Goal: Task Accomplishment & Management: Manage account settings

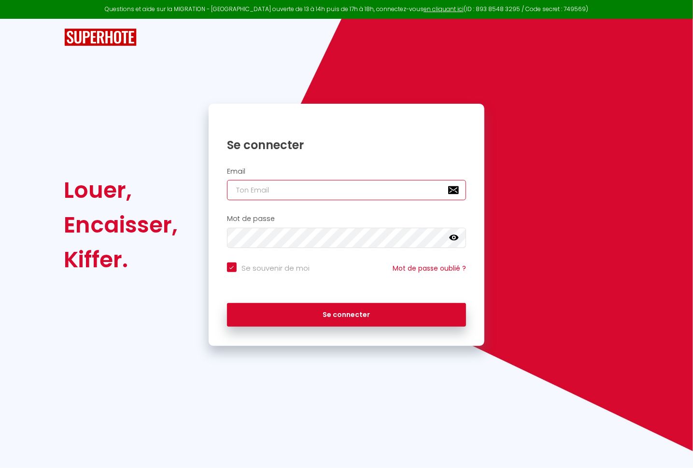
click at [267, 190] on input "email" at bounding box center [347, 190] width 240 height 20
paste input "stephaniedelage24@hotmail.com"
type input "stephaniedelage24@hotmail.com"
checkbox input "true"
type input "stephaniedelage24@hotmail.com"
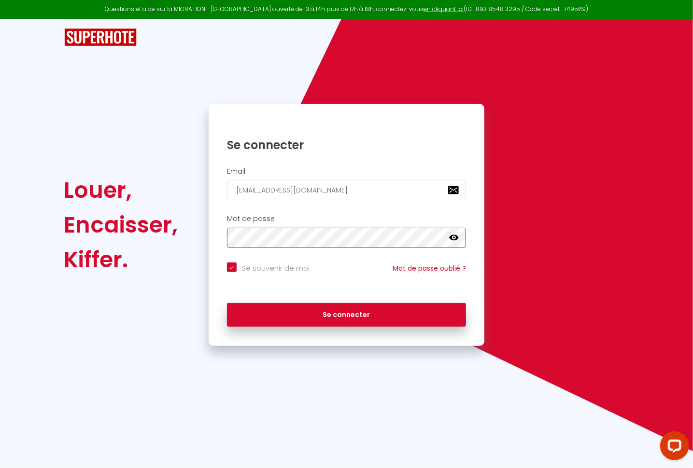
click at [227, 303] on button "Se connecter" at bounding box center [347, 315] width 240 height 24
checkbox input "true"
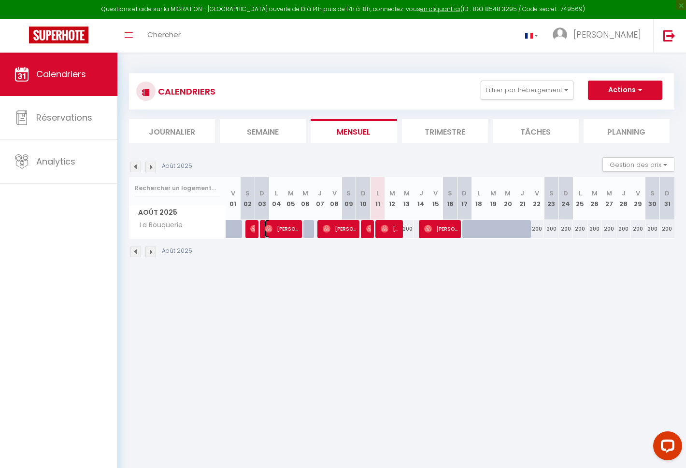
click at [282, 228] on span "[PERSON_NAME]" at bounding box center [282, 229] width 34 height 18
select select "OK"
select select "0"
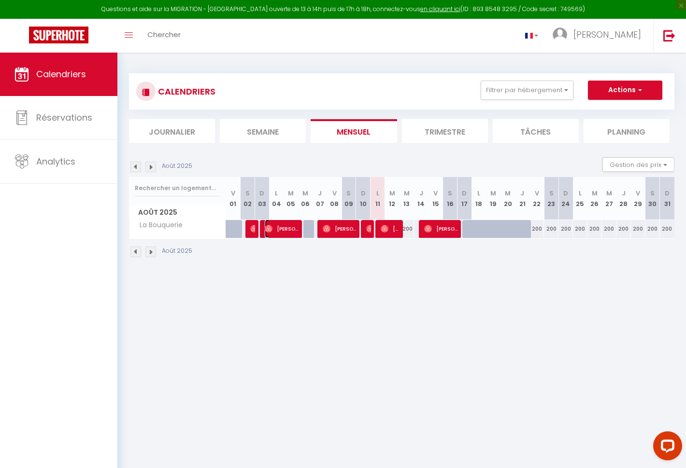
select select "1"
select select
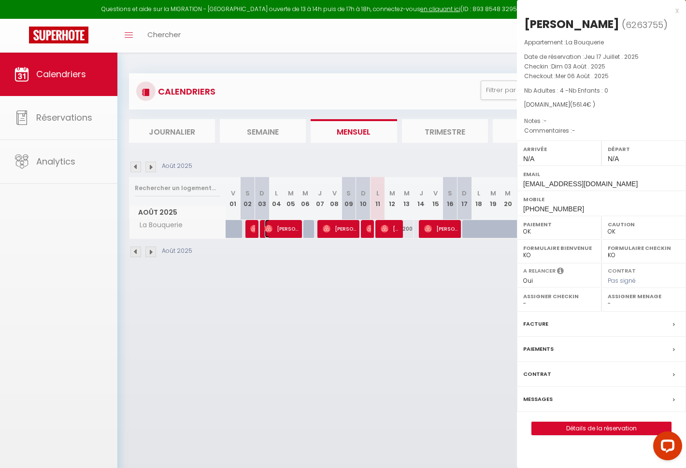
select select "50129"
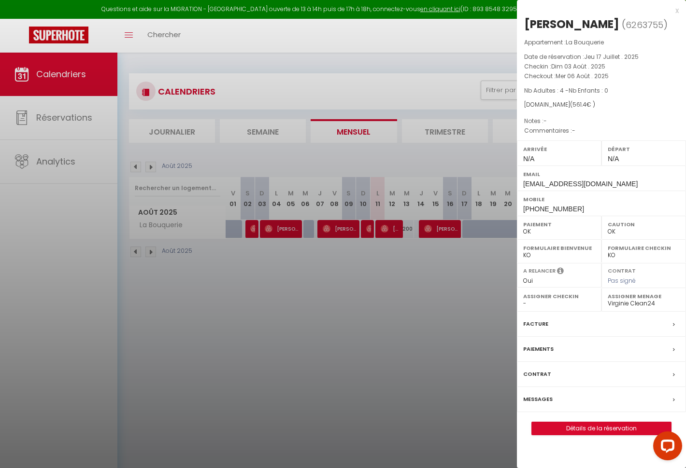
click at [613, 326] on div "Facture" at bounding box center [601, 324] width 169 height 25
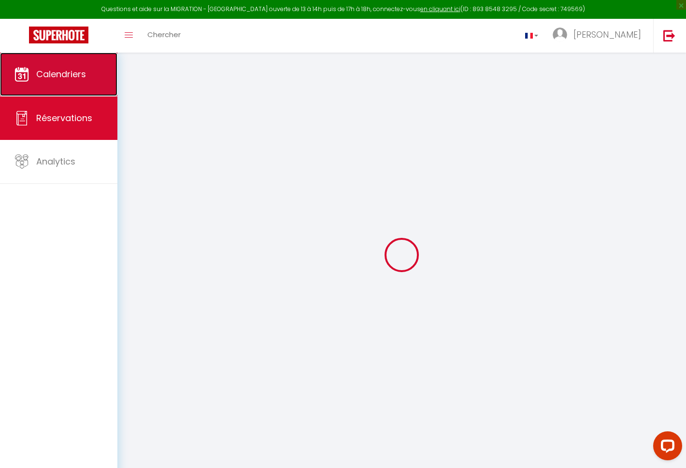
click at [46, 66] on link "Calendriers" at bounding box center [58, 74] width 117 height 43
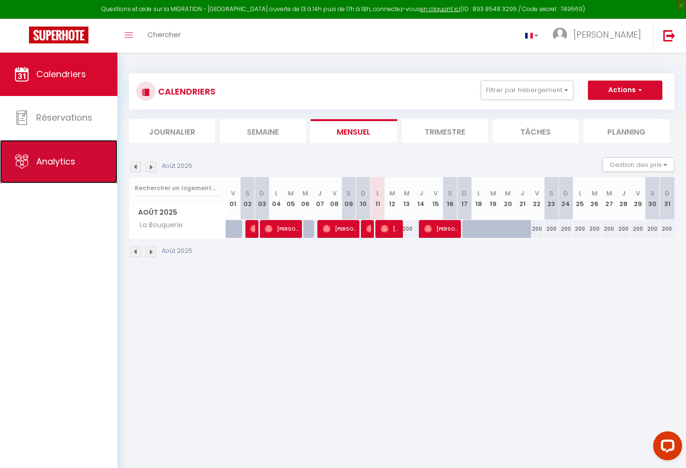
click at [66, 159] on span "Analytics" at bounding box center [55, 162] width 39 height 12
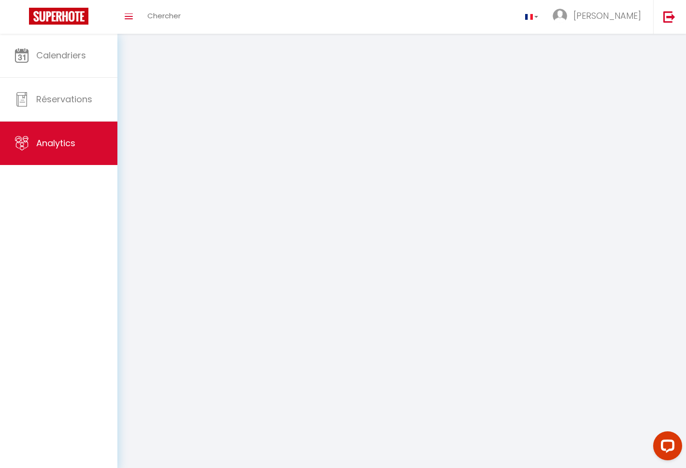
select select "2025"
select select "8"
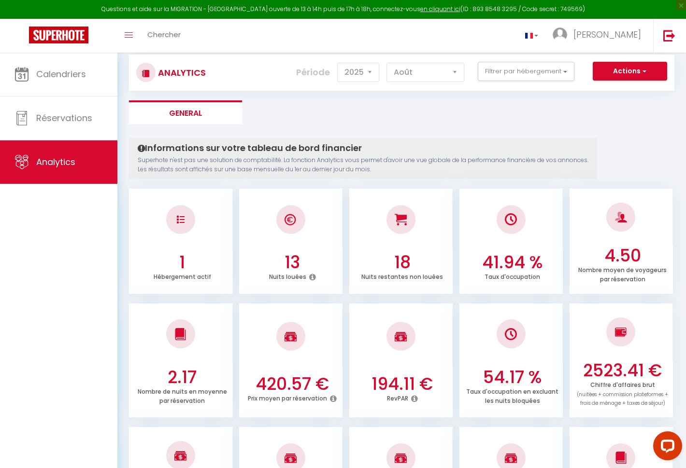
scroll to position [14, 0]
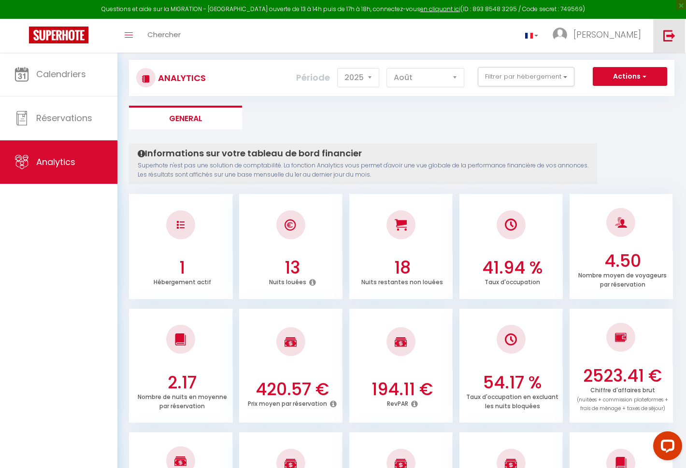
click at [668, 38] on img at bounding box center [669, 35] width 12 height 12
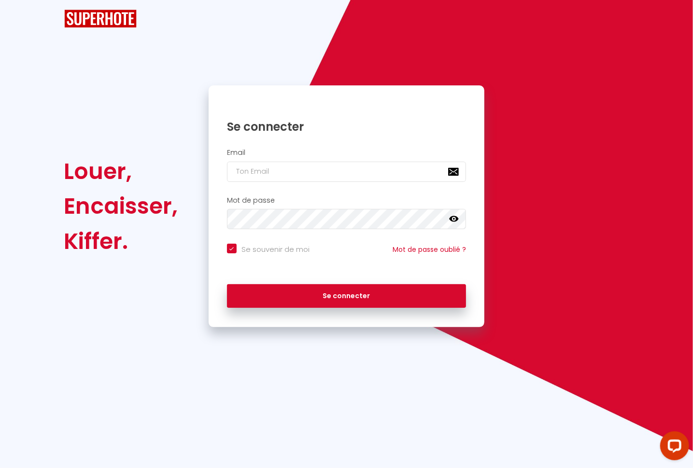
checkbox input "true"
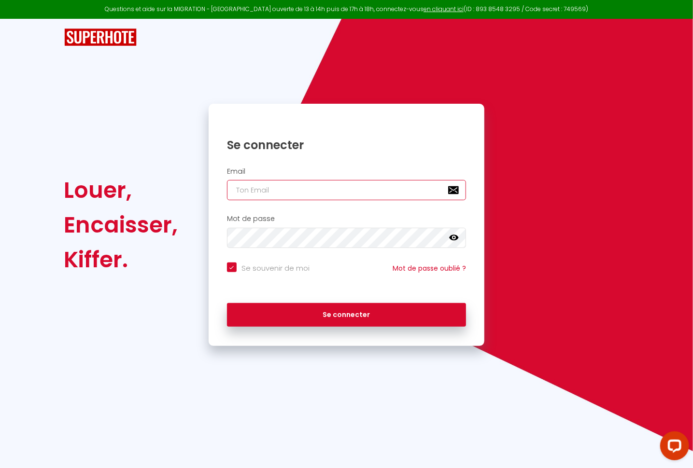
click at [280, 196] on input "email" at bounding box center [347, 190] width 240 height 20
paste input "[EMAIL_ADDRESS][DOMAIN_NAME]"
type input "[EMAIL_ADDRESS][DOMAIN_NAME]"
checkbox input "true"
type input "[EMAIL_ADDRESS][DOMAIN_NAME]"
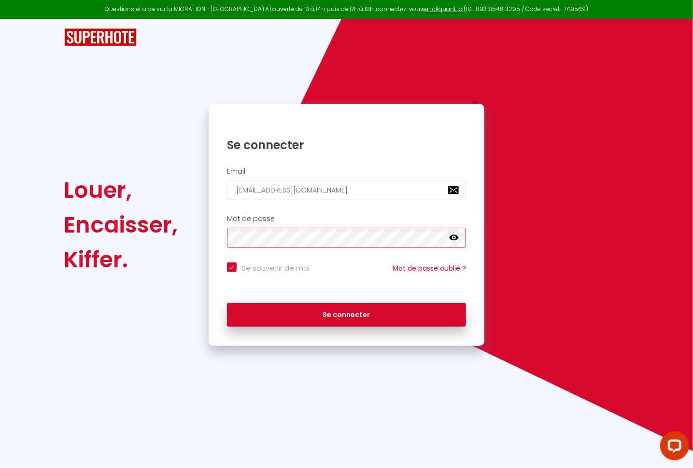
click at [227, 303] on button "Se connecter" at bounding box center [347, 315] width 240 height 24
checkbox input "true"
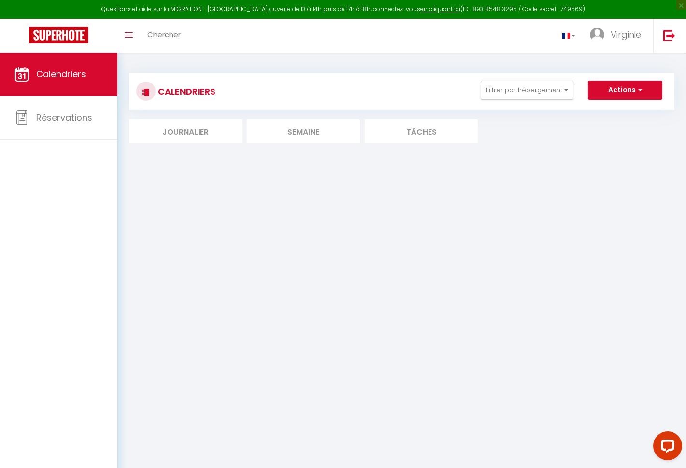
drag, startPoint x: 324, startPoint y: 116, endPoint x: 322, endPoint y: 132, distance: 16.1
click at [322, 132] on div "CALENDRIERS Filtrer par hébergement Tous "Armure" - 3 pièces, plein centre, mon…" at bounding box center [401, 108] width 545 height 70
click at [322, 132] on li "Semaine" at bounding box center [303, 131] width 113 height 24
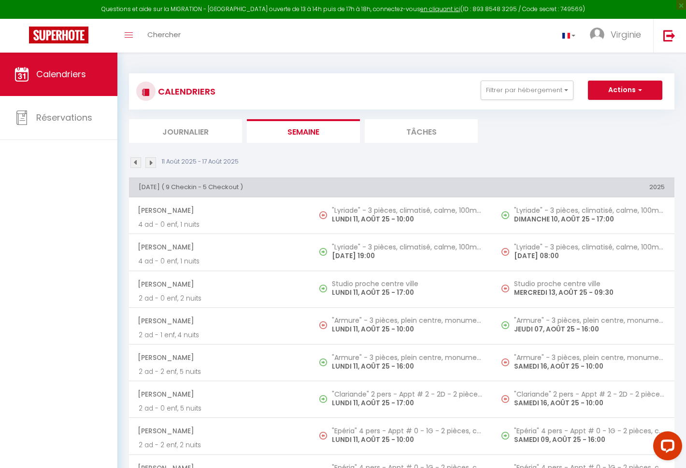
click at [195, 142] on li "Journalier" at bounding box center [185, 131] width 113 height 24
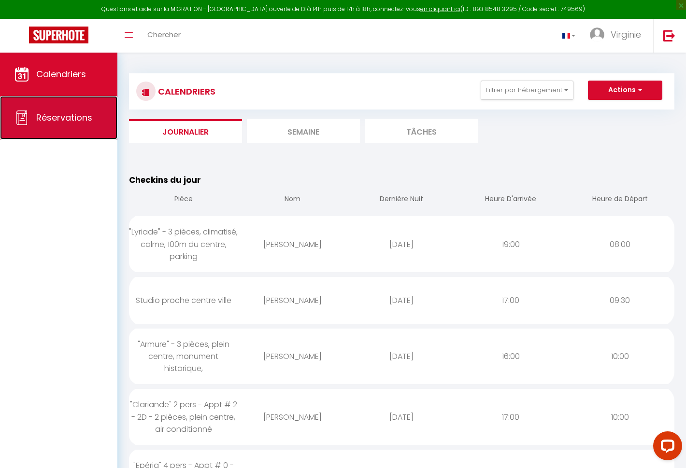
click at [54, 111] on link "Réservations" at bounding box center [58, 117] width 117 height 43
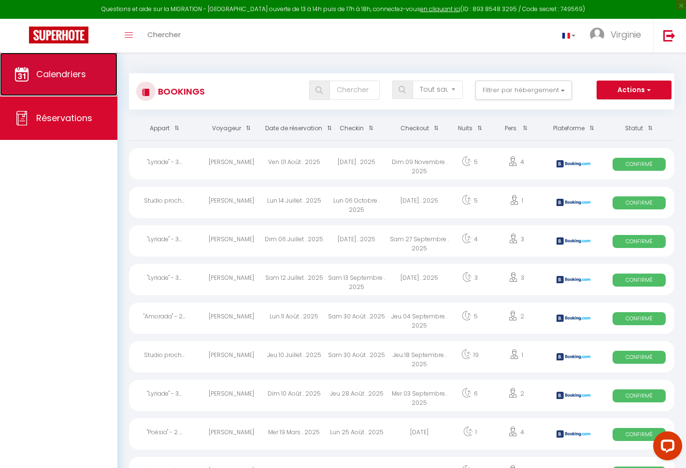
click at [65, 81] on link "Calendriers" at bounding box center [58, 74] width 117 height 43
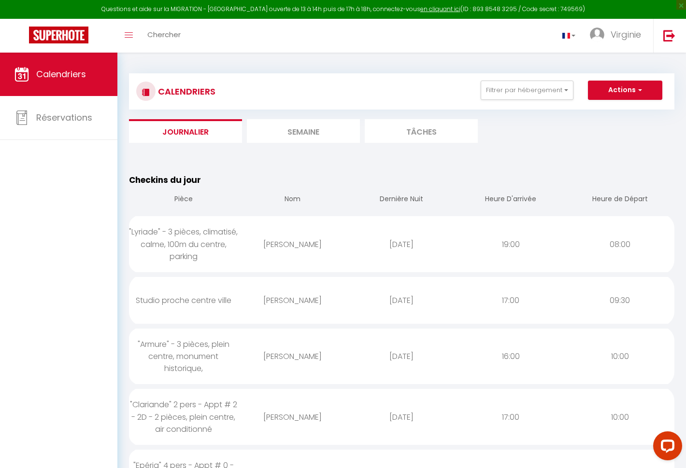
click at [304, 129] on li "Semaine" at bounding box center [303, 131] width 113 height 24
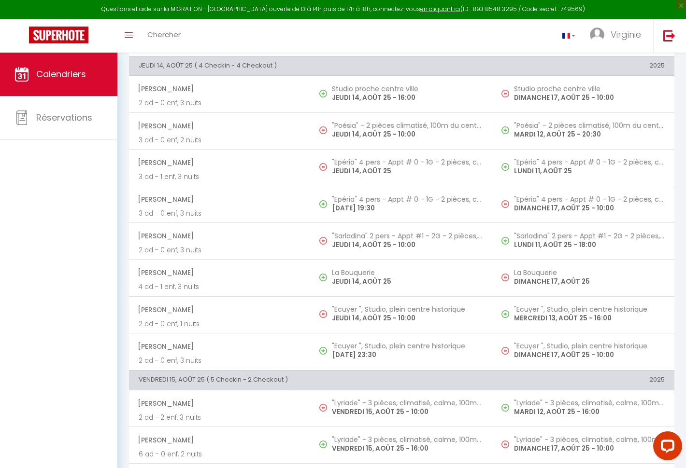
scroll to position [1102, 0]
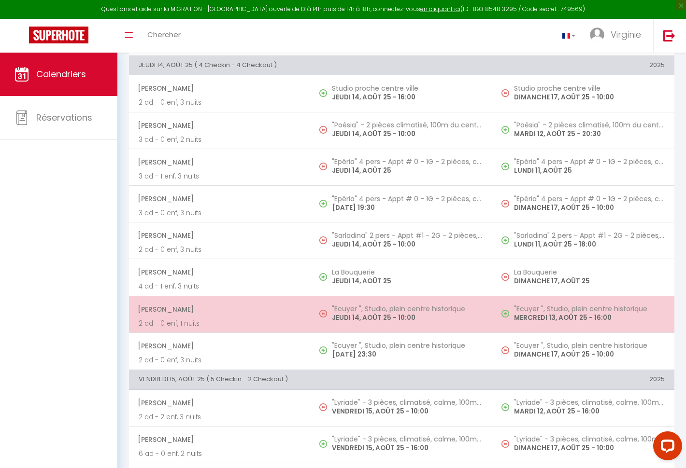
click at [181, 310] on span "[PERSON_NAME]" at bounding box center [219, 309] width 163 height 18
select select "OK"
select select "1"
select select "0"
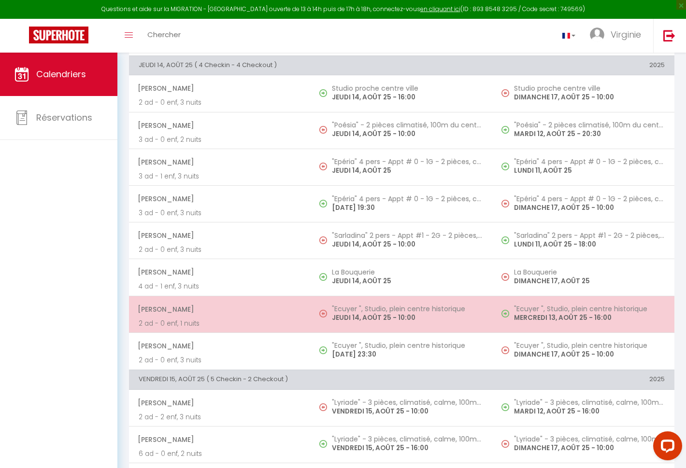
select select "1"
select select
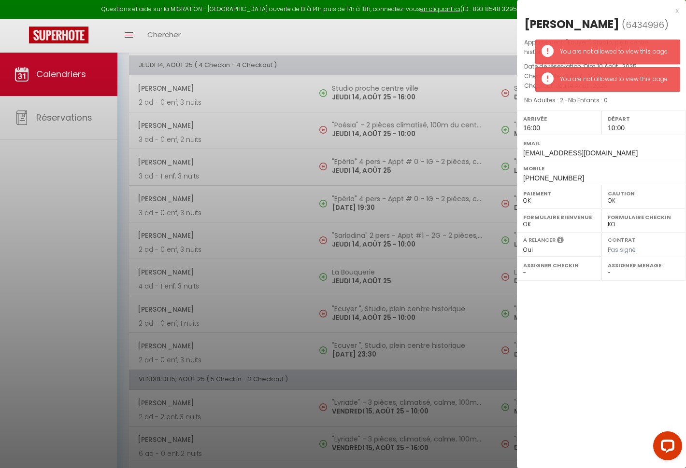
click at [629, 272] on select "-" at bounding box center [644, 273] width 72 height 9
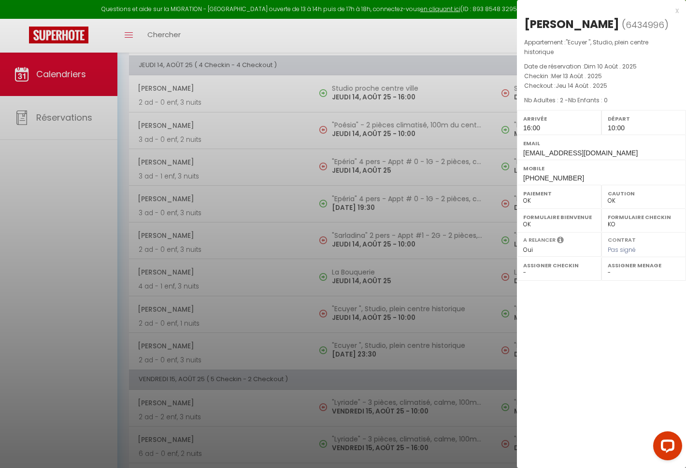
click at [629, 272] on select "-" at bounding box center [644, 273] width 72 height 9
click at [567, 272] on select "-" at bounding box center [559, 273] width 72 height 9
click at [386, 50] on div at bounding box center [343, 234] width 686 height 468
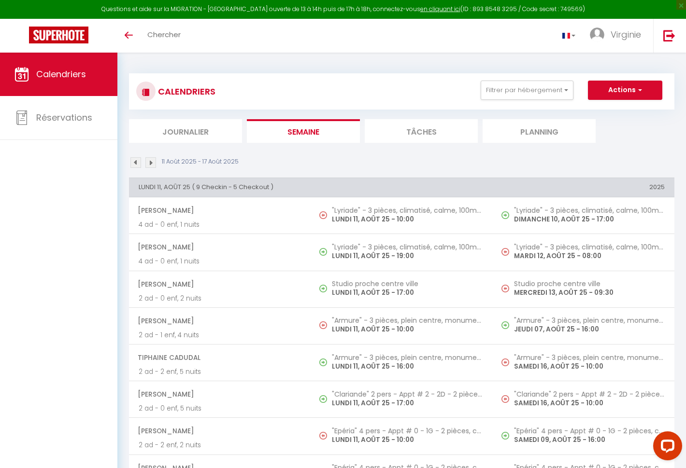
click at [190, 130] on li "Journalier" at bounding box center [185, 131] width 113 height 24
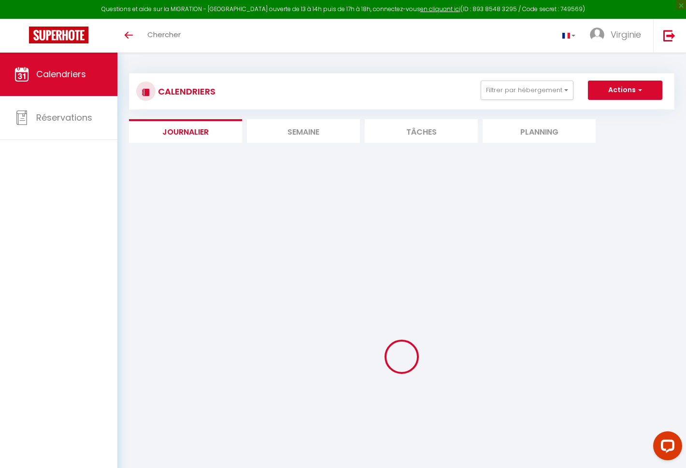
click at [522, 119] on li "Planning" at bounding box center [538, 131] width 113 height 24
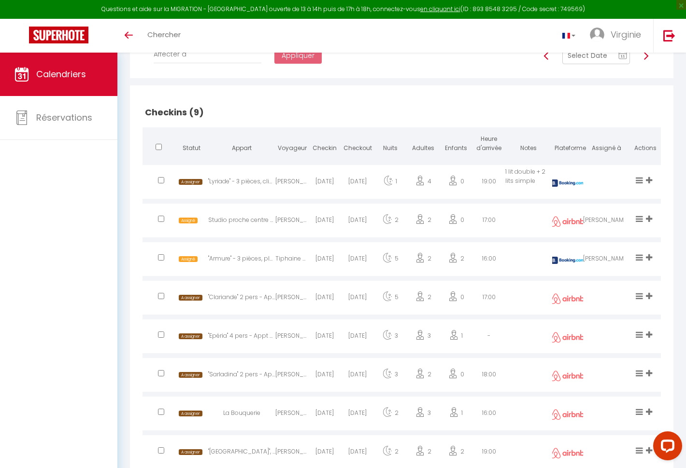
scroll to position [22, 0]
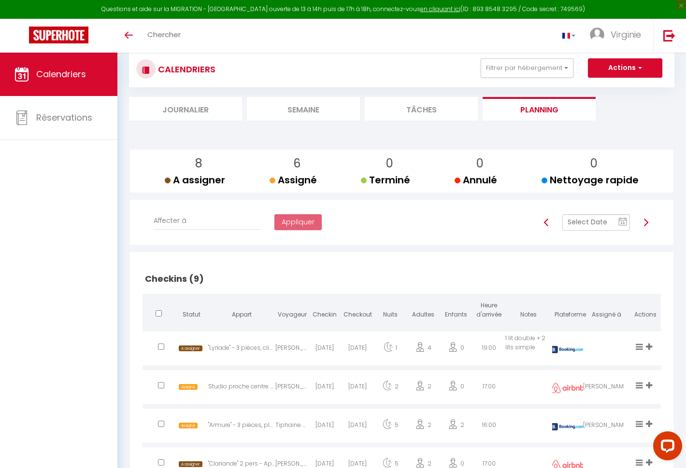
click at [160, 346] on input "checkbox" at bounding box center [161, 347] width 6 height 6
checkbox input "true"
select select
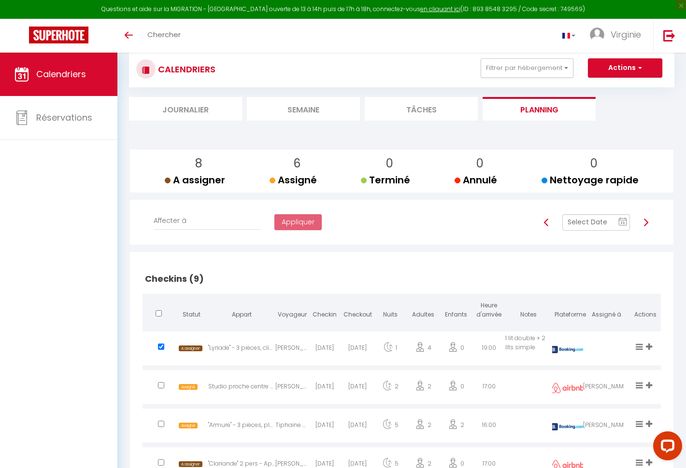
select select
click at [160, 346] on input "checkbox" at bounding box center [161, 347] width 6 height 6
checkbox input "false"
select select
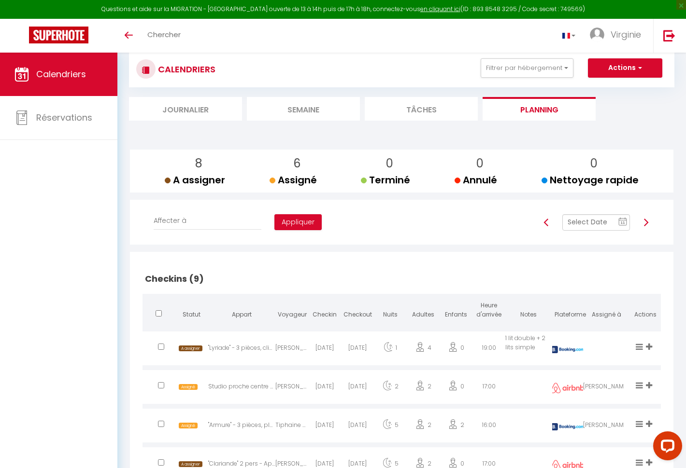
select select
click at [262, 347] on div ""Lyriade" - 3 pièces, climatisé, calme, 100m du centre, parking" at bounding box center [242, 349] width 68 height 31
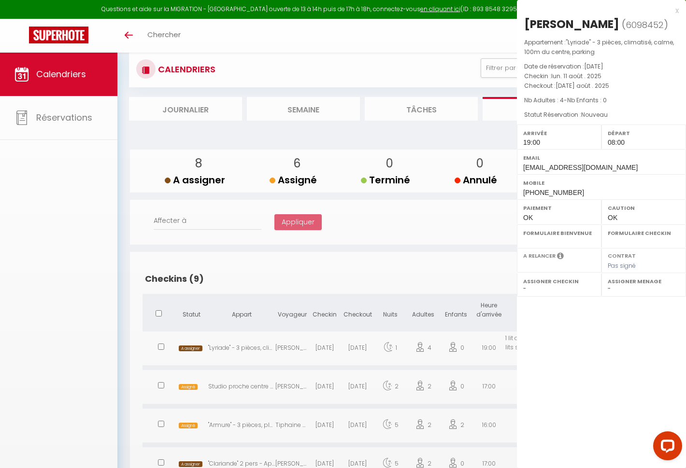
select select "1"
select select "0"
select select "1"
select select
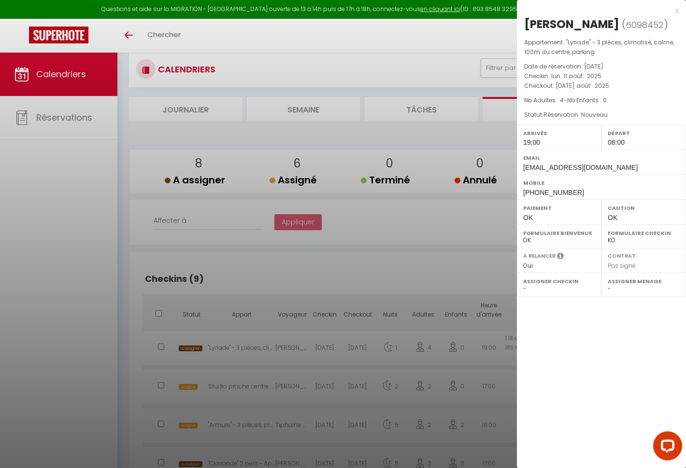
select select "41067"
click at [617, 286] on label "Assigner Menage" at bounding box center [644, 282] width 72 height 10
click at [617, 293] on select "- [PERSON_NAME] [PERSON_NAME] [PERSON_NAME] [DATE][PERSON_NAME] SEB TEST [PERSO…" at bounding box center [644, 288] width 72 height 9
click at [432, 244] on div at bounding box center [343, 234] width 686 height 468
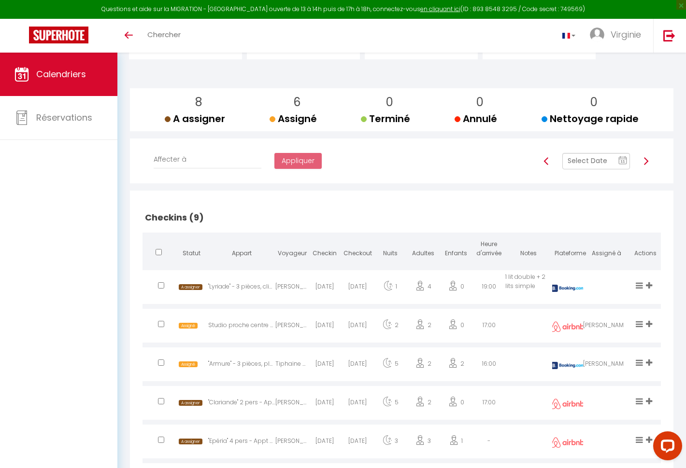
scroll to position [43, 0]
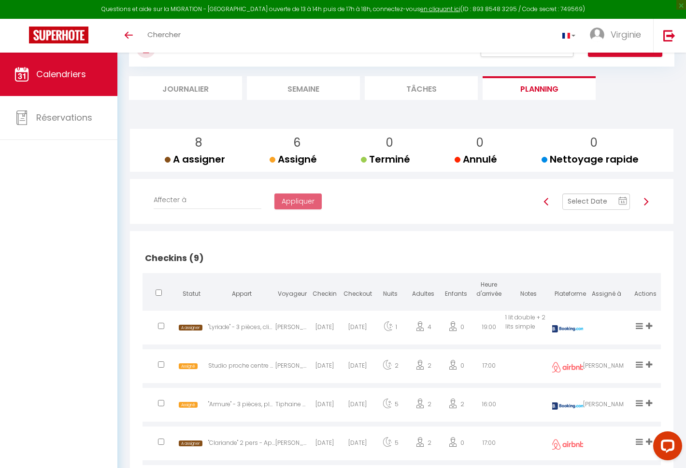
click at [158, 293] on input "checkbox" at bounding box center [159, 293] width 6 height 6
checkbox input "true"
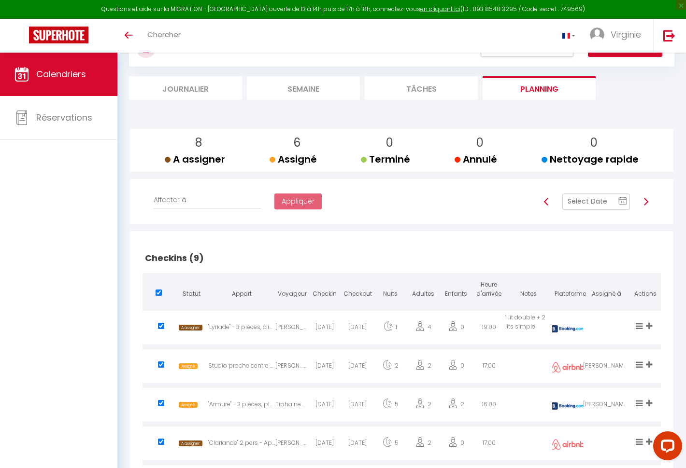
checkbox input "true"
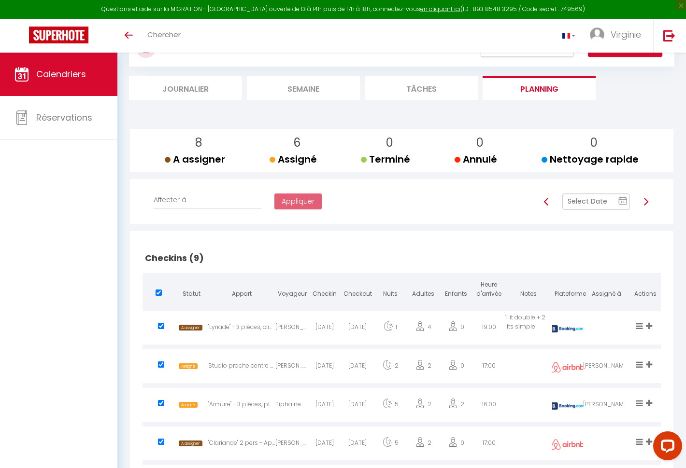
checkbox input "true"
click at [158, 293] on input "checkbox" at bounding box center [159, 293] width 6 height 6
checkbox input "false"
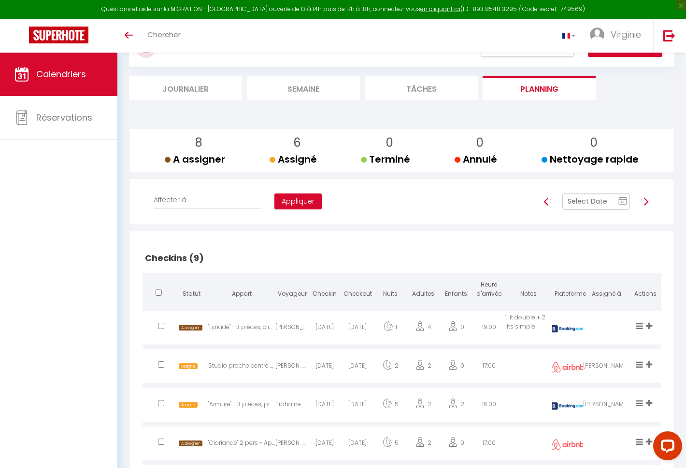
checkbox input "false"
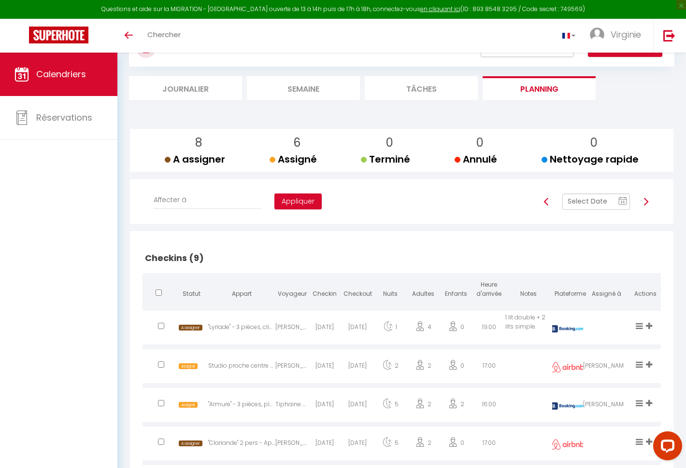
checkbox input "false"
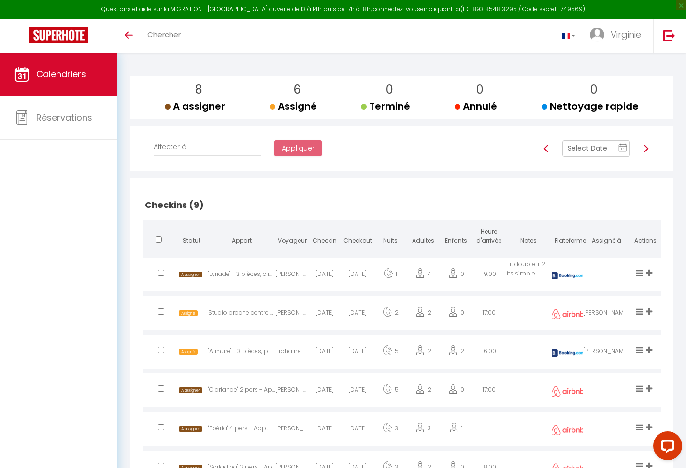
scroll to position [0, 0]
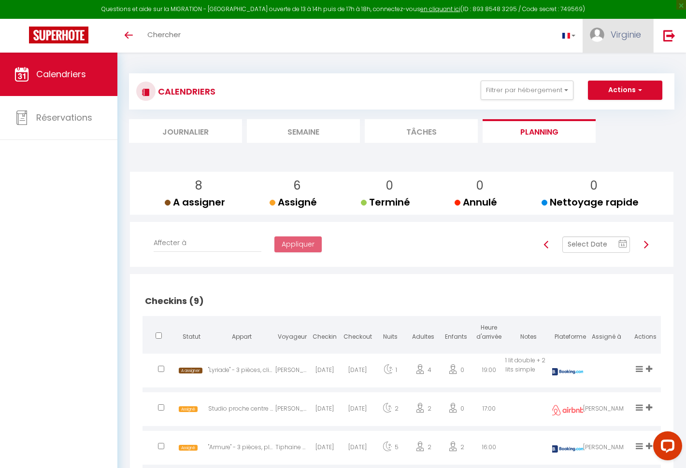
click at [622, 43] on link "Virginie" at bounding box center [617, 36] width 71 height 34
click at [315, 153] on section at bounding box center [401, 153] width 545 height 10
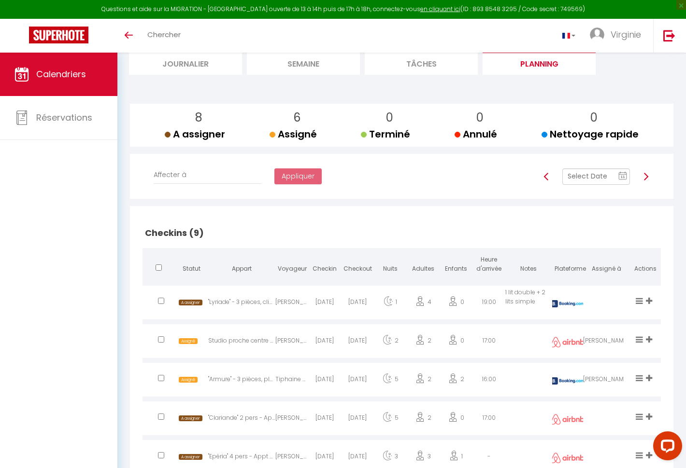
scroll to position [70, 0]
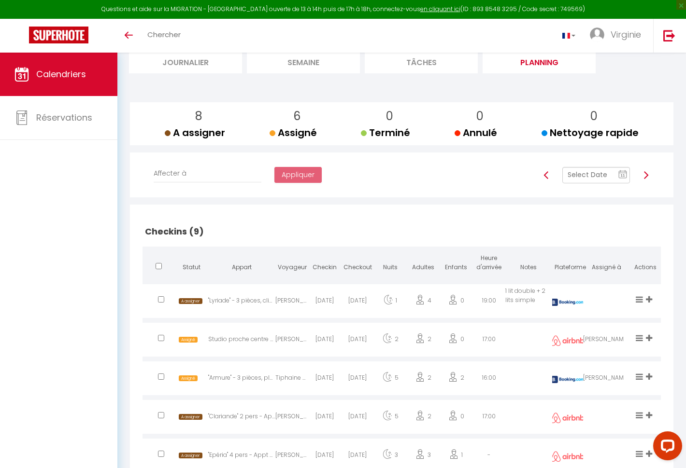
click at [618, 176] on icon "11" at bounding box center [622, 174] width 9 height 9
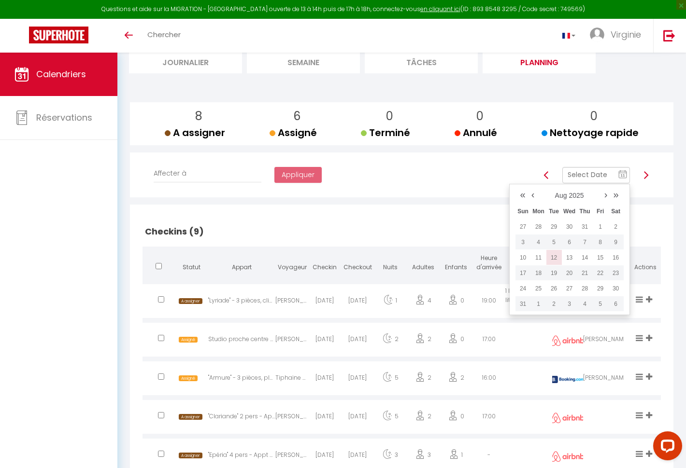
click at [556, 259] on td "12" at bounding box center [553, 257] width 15 height 15
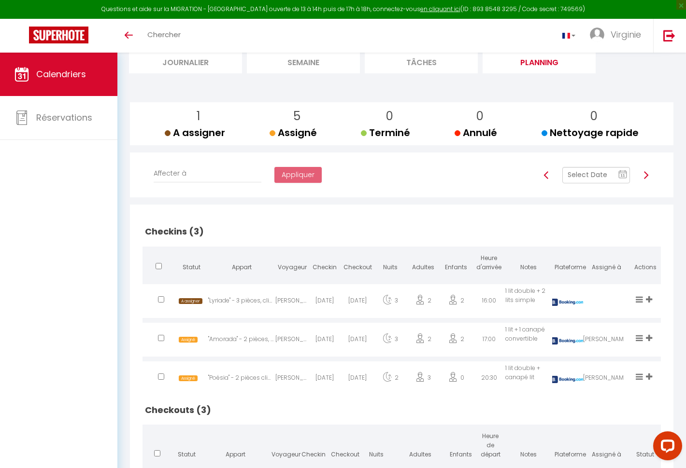
click at [623, 171] on rect at bounding box center [623, 174] width 8 height 7
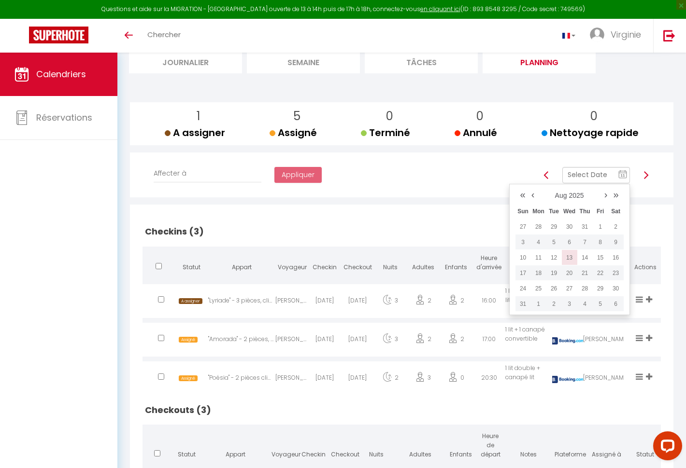
click at [569, 254] on td "13" at bounding box center [569, 257] width 15 height 15
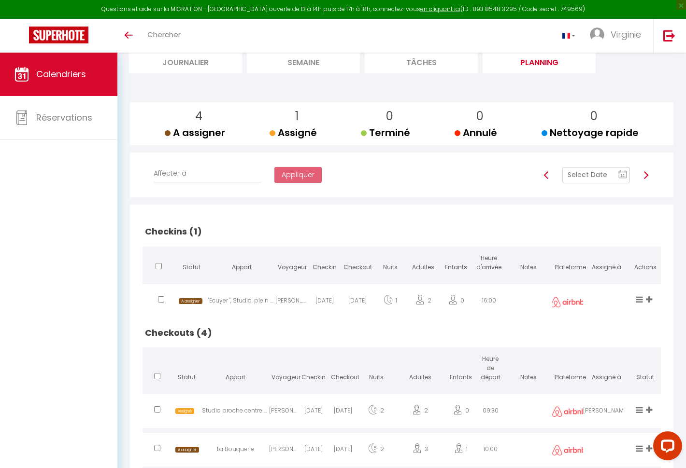
click at [621, 180] on span "11" at bounding box center [622, 175] width 14 height 17
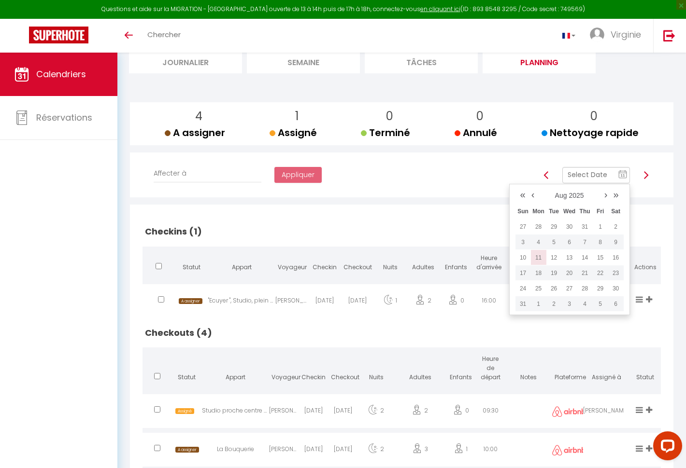
click at [543, 255] on td "11" at bounding box center [538, 257] width 15 height 15
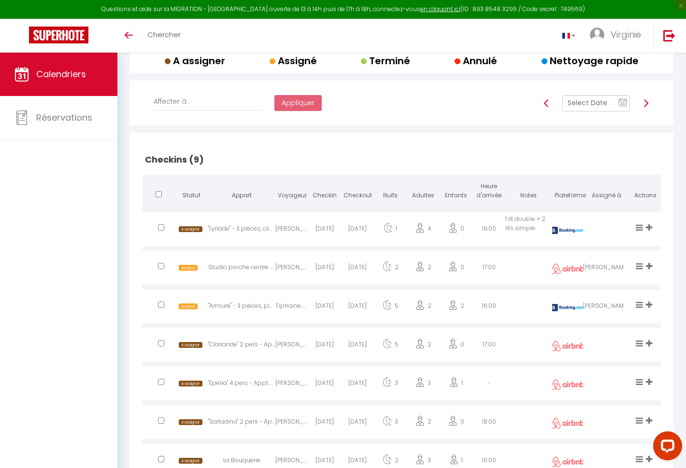
scroll to position [88, 0]
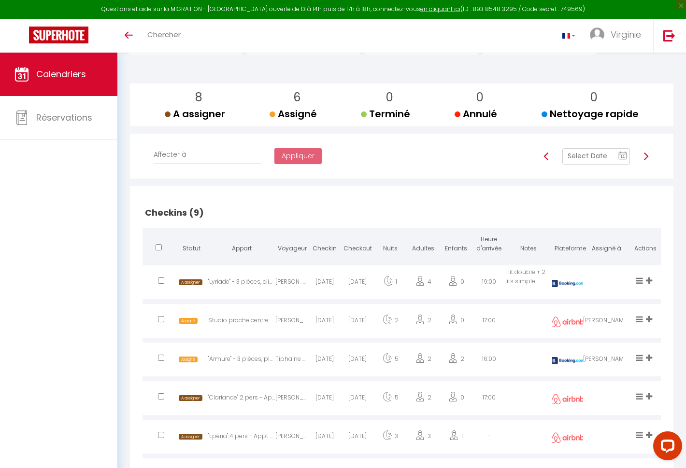
click at [627, 155] on span "11" at bounding box center [622, 156] width 14 height 17
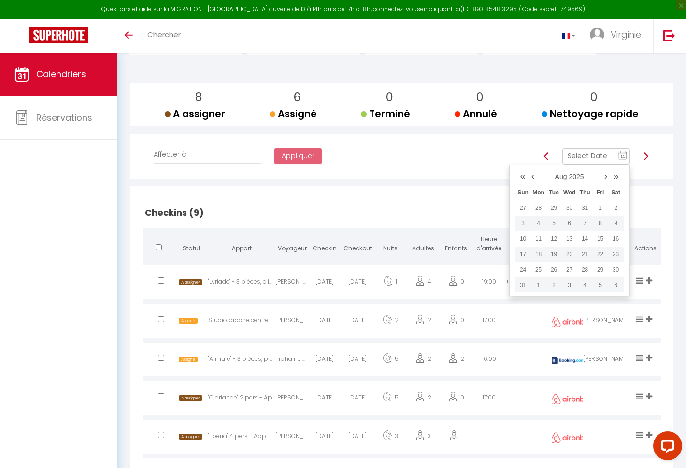
click at [627, 155] on span "11" at bounding box center [622, 156] width 14 height 17
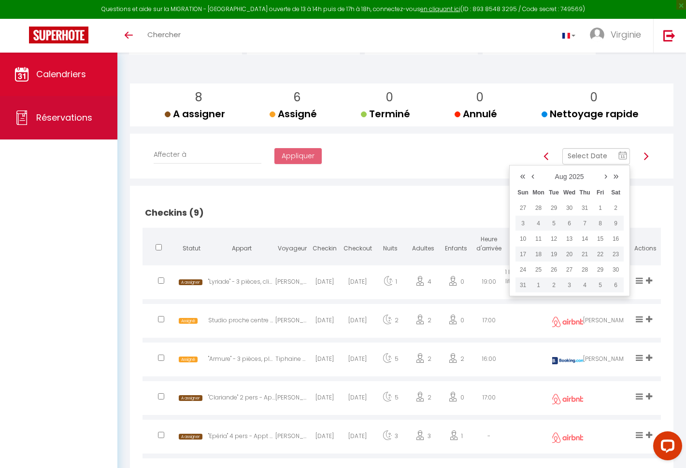
click at [59, 113] on span "Réservations" at bounding box center [64, 118] width 56 height 12
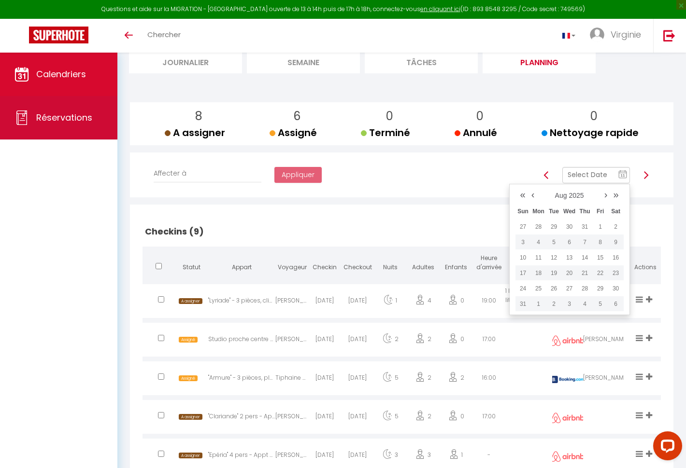
select select "not_cancelled"
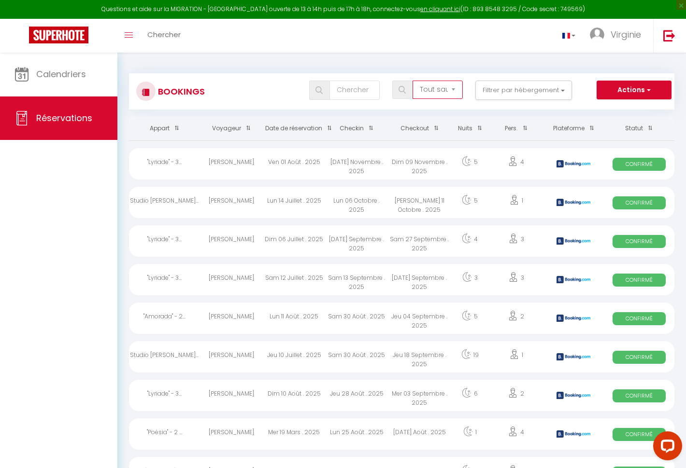
click at [433, 91] on select "Tous les statuts Annulé Confirmé Non Confirmé Tout sauf annulé No Show Request" at bounding box center [437, 90] width 50 height 18
click at [170, 284] on div ""Lyriade" - 3..." at bounding box center [164, 279] width 71 height 31
select select "OK"
select select "KO"
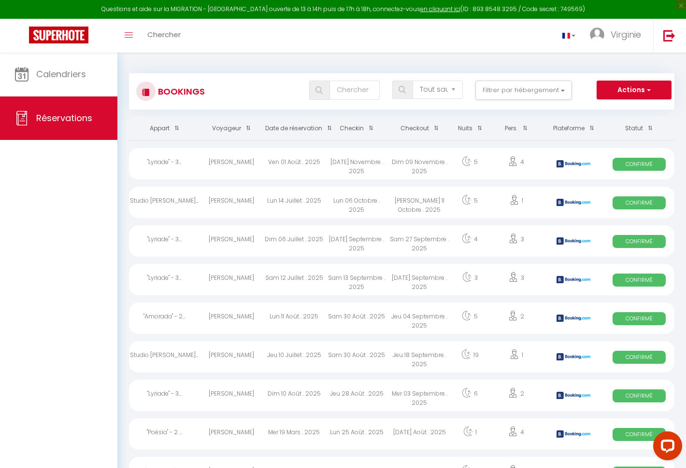
select select "0"
select select "1"
select select
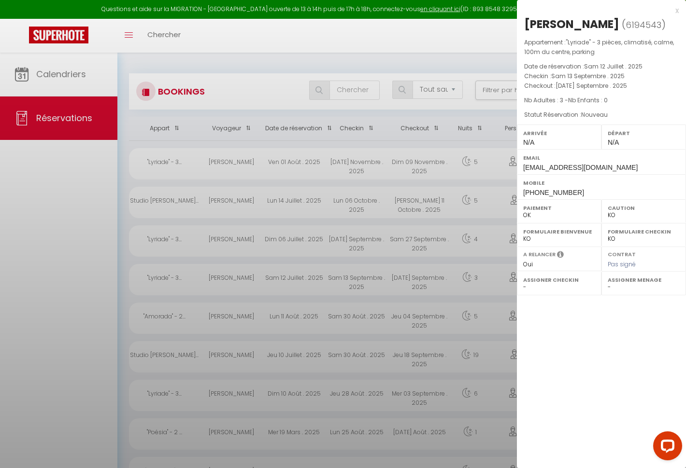
select select "41067"
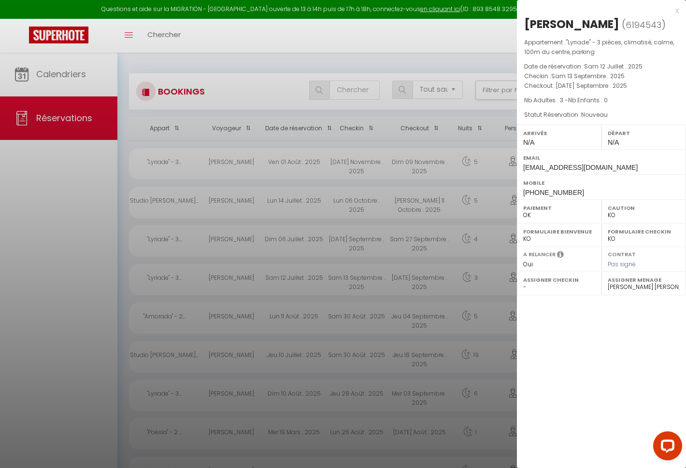
click at [645, 288] on select "- [PERSON_NAME] [PERSON_NAME] [PERSON_NAME] [DATE][PERSON_NAME] SEB TEST [PERSO…" at bounding box center [644, 287] width 72 height 9
click at [352, 56] on div at bounding box center [343, 234] width 686 height 468
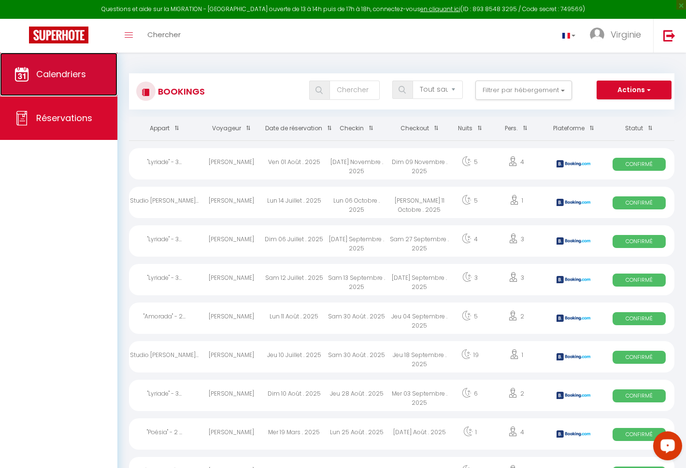
click at [47, 55] on link "Calendriers" at bounding box center [58, 74] width 117 height 43
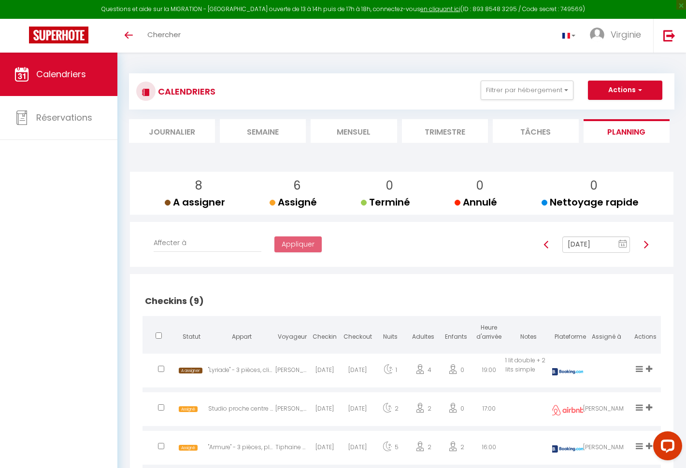
click at [263, 137] on li "Semaine" at bounding box center [263, 131] width 86 height 24
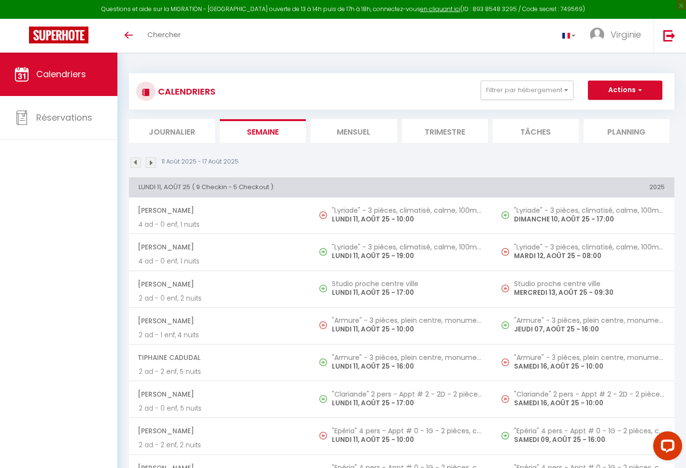
click at [194, 131] on li "Journalier" at bounding box center [172, 131] width 86 height 24
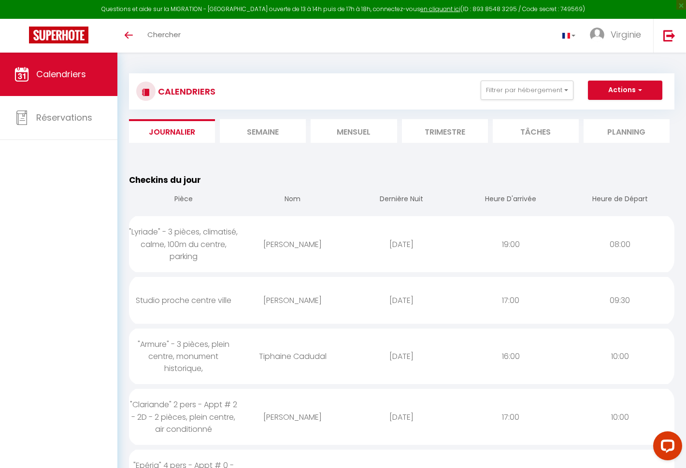
click at [343, 133] on li "Mensuel" at bounding box center [354, 131] width 86 height 24
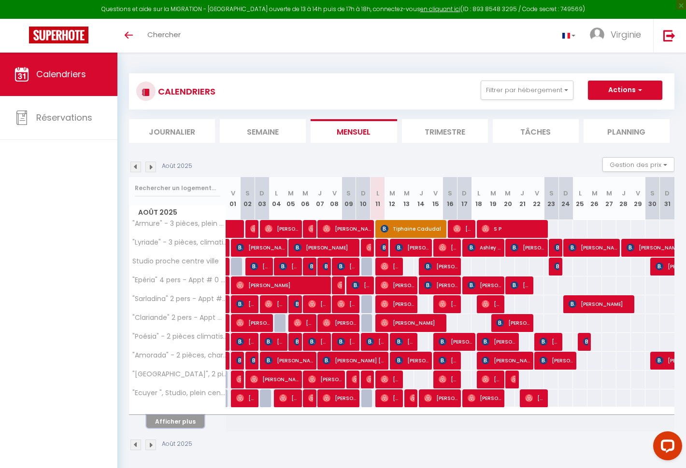
click at [193, 420] on button "Afficher plus" at bounding box center [175, 421] width 58 height 13
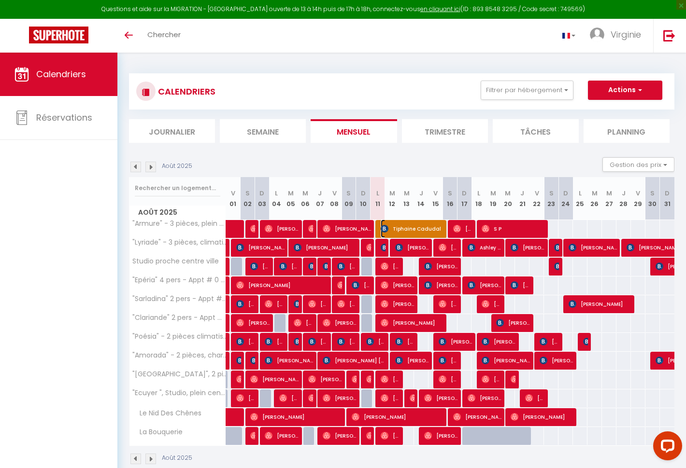
click at [386, 228] on img at bounding box center [385, 229] width 8 height 8
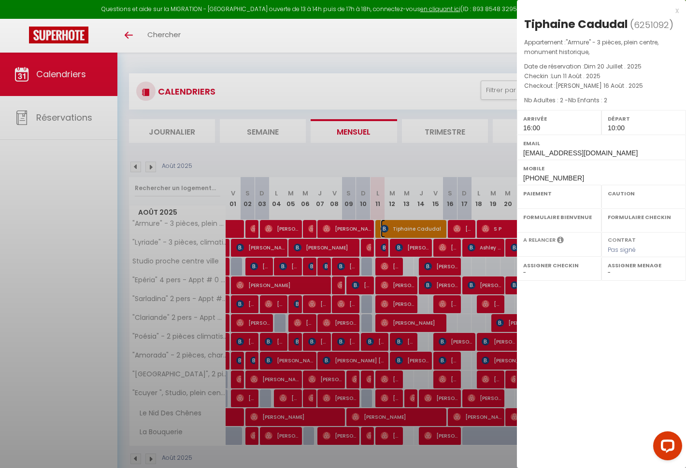
select select "OK"
select select "1"
select select "0"
select select "1"
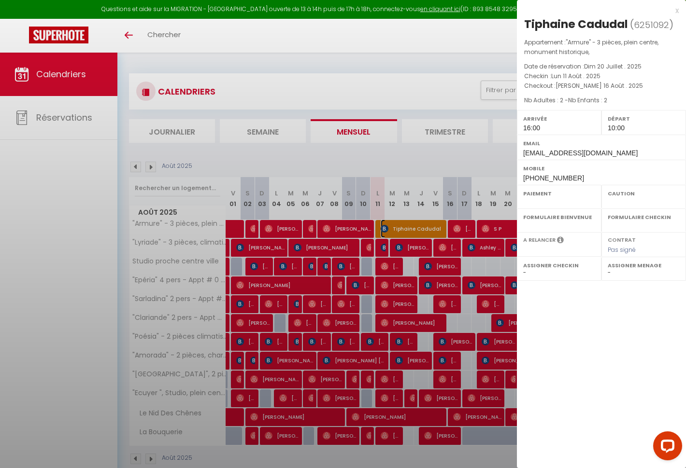
select select
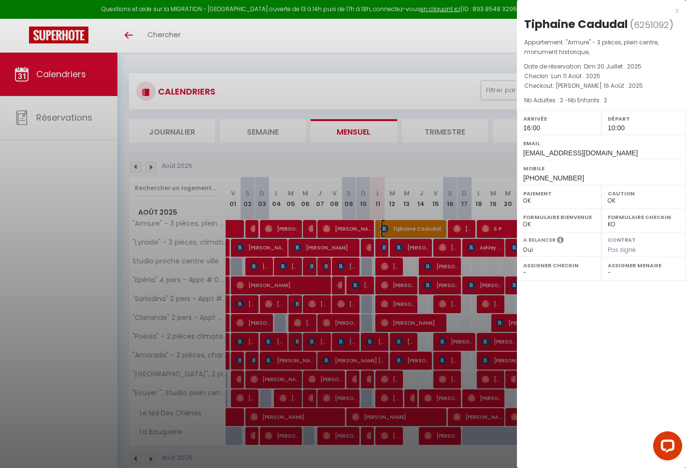
select select "41067"
select select "50130"
click at [674, 11] on div "x" at bounding box center [598, 11] width 162 height 12
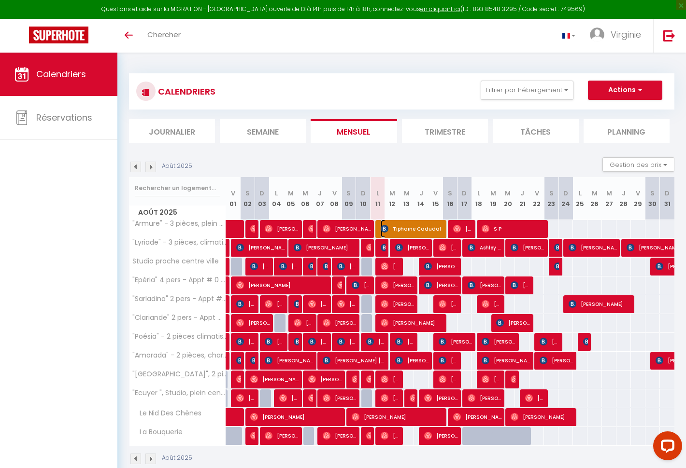
click at [394, 225] on span "Tiphaine Cadudal" at bounding box center [412, 229] width 63 height 18
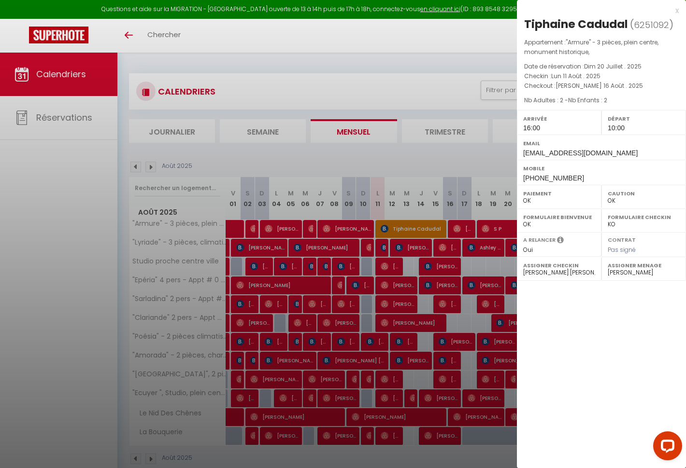
click at [615, 199] on select "OK KO" at bounding box center [644, 201] width 72 height 9
click at [612, 173] on div "Mobile [PHONE_NUMBER]" at bounding box center [601, 172] width 169 height 25
click at [675, 10] on div "x" at bounding box center [598, 11] width 162 height 12
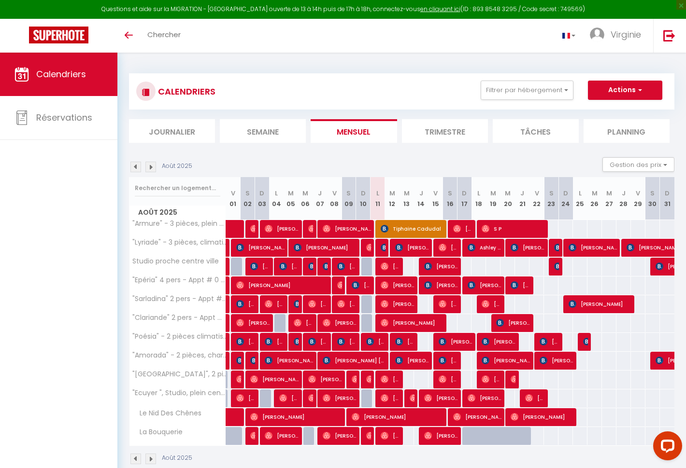
click at [506, 268] on div "90" at bounding box center [507, 267] width 15 height 18
click at [482, 436] on div at bounding box center [484, 442] width 14 height 18
click at [610, 46] on link "Virginie" at bounding box center [617, 36] width 71 height 34
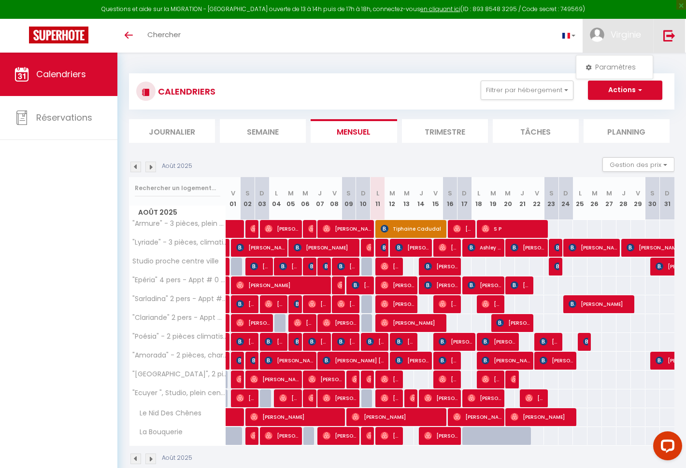
click at [677, 33] on link at bounding box center [669, 36] width 32 height 34
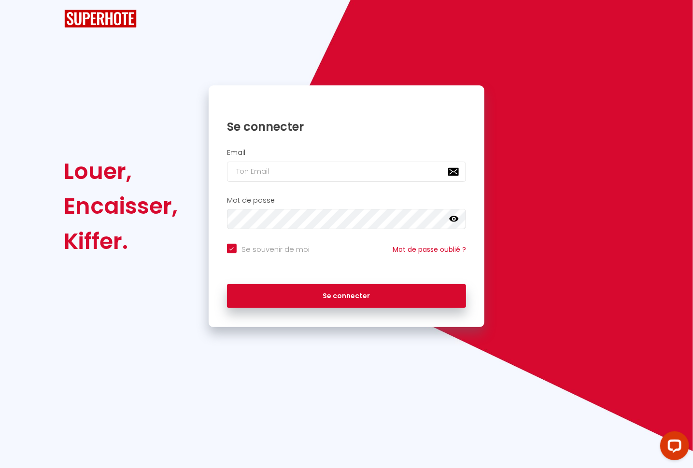
checkbox input "true"
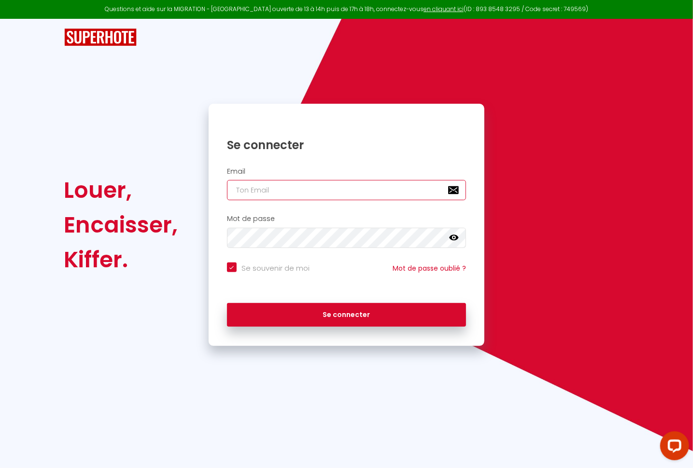
click at [299, 187] on input "email" at bounding box center [347, 190] width 240 height 20
type input "c"
checkbox input "true"
type input "cl"
checkbox input "true"
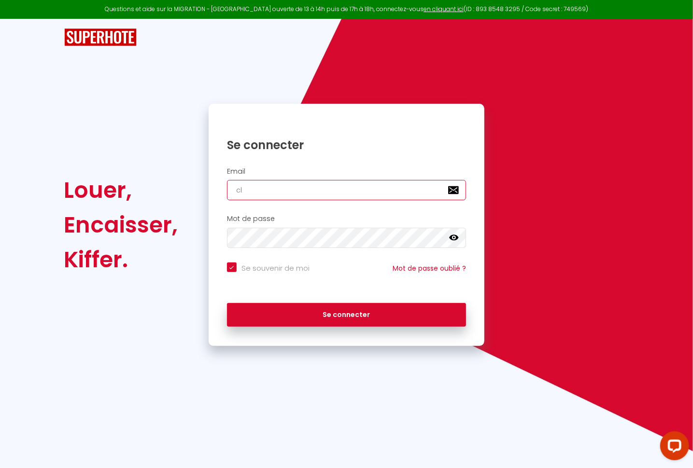
type input "cla"
checkbox input "true"
type input "clai"
checkbox input "true"
type input "clair"
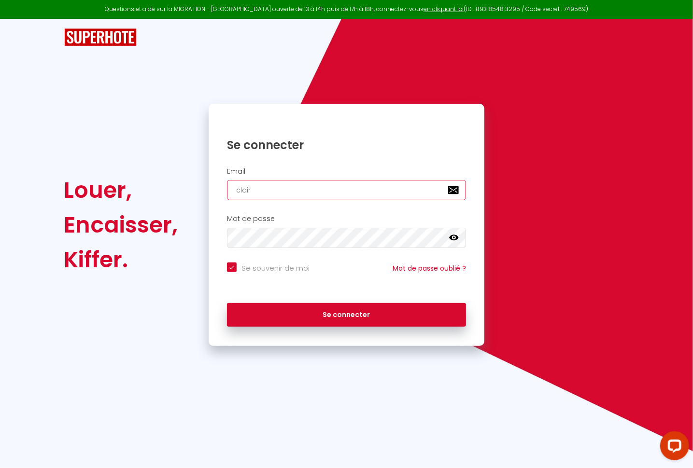
checkbox input "true"
type input "claire"
checkbox input "true"
type input "claire@"
checkbox input "true"
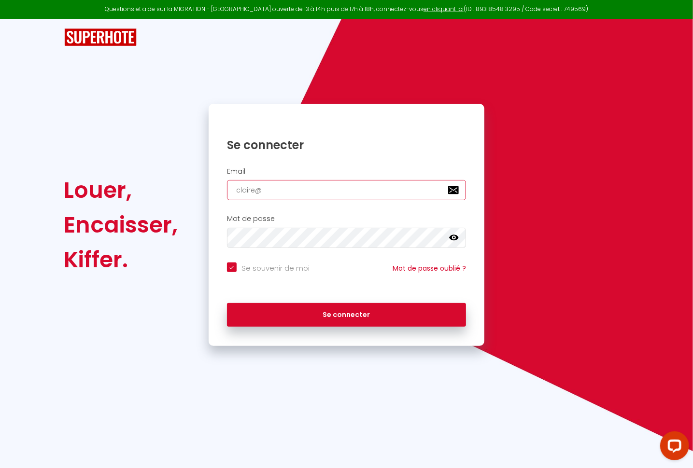
type input "[PERSON_NAME]"
checkbox input "true"
type input "claire@sa"
checkbox input "true"
type input "claire@[PERSON_NAME]"
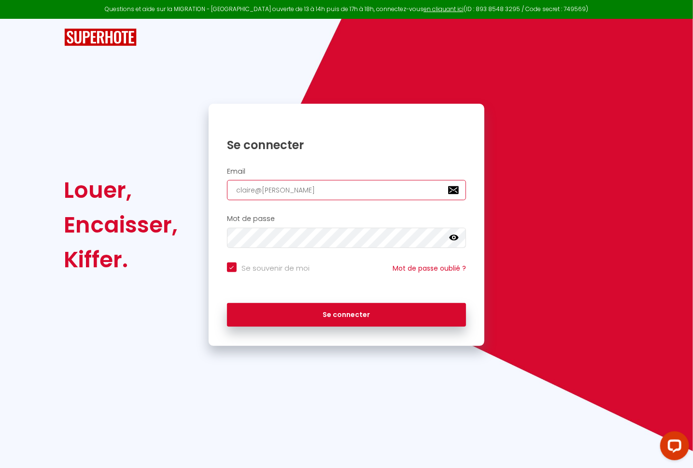
checkbox input "true"
type input "claire@sala"
checkbox input "true"
type input "claire@salam"
checkbox input "true"
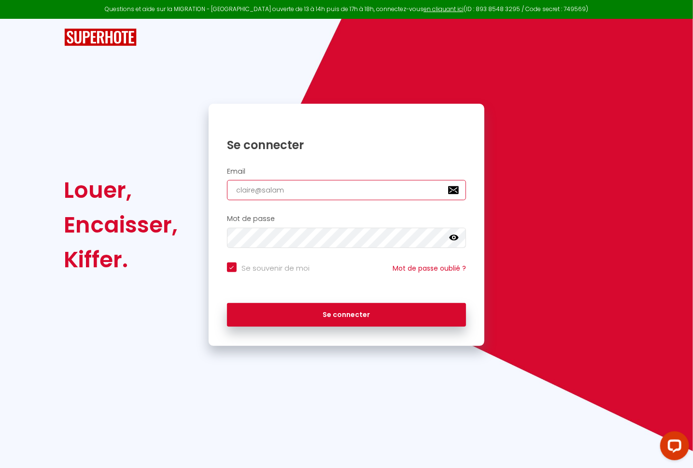
type input "[PERSON_NAME]@[PERSON_NAME]"
checkbox input "true"
type input "claire@salaman"
checkbox input "true"
type input "claire@salamand"
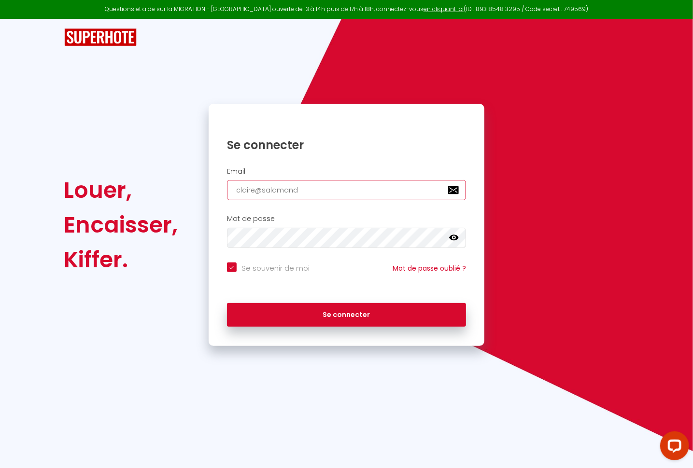
checkbox input "true"
type input "claire@salamandr"
checkbox input "true"
type input "claire@salamandra"
checkbox input "true"
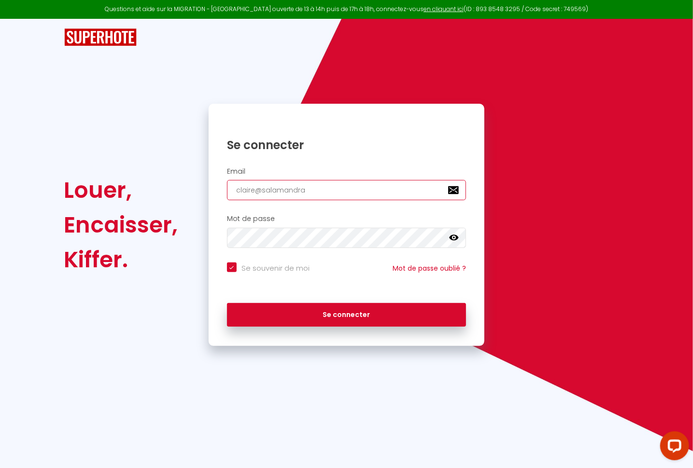
type input "[PERSON_NAME]--salamandra-86a"
checkbox input "true"
type input "claire@salamandra"
checkbox input "true"
type input "claire@salamandra-"
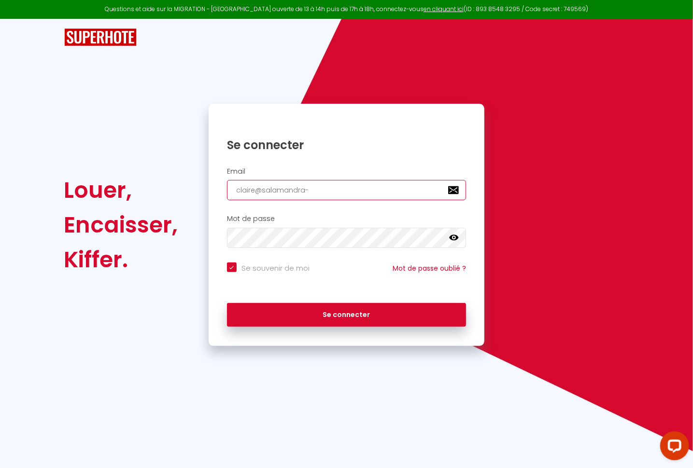
checkbox input "true"
type input "[PERSON_NAME]"
checkbox input "true"
type input "claire@salamandra-co"
checkbox input "true"
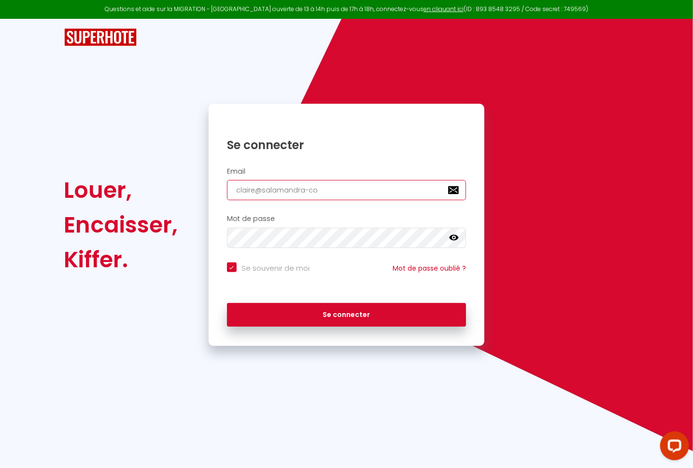
type input "[PERSON_NAME]"
checkbox input "true"
type input "[PERSON_NAME]"
checkbox input "true"
type input "[PERSON_NAME]@[PERSON_NAME]"
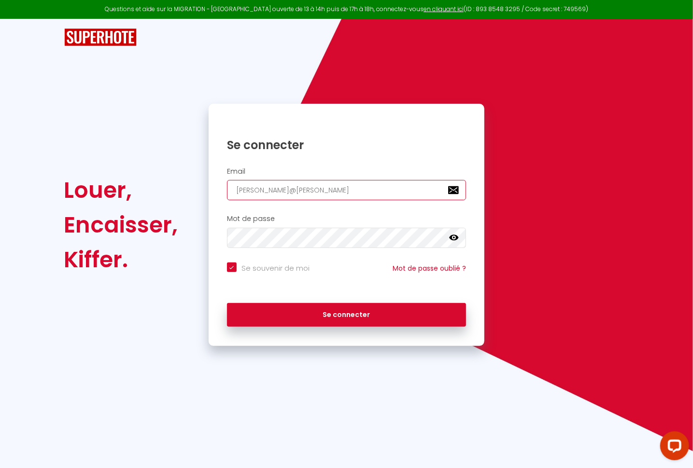
checkbox input "true"
type input "claire@salamandra-concie"
checkbox input "true"
type input "[PERSON_NAME]"
checkbox input "true"
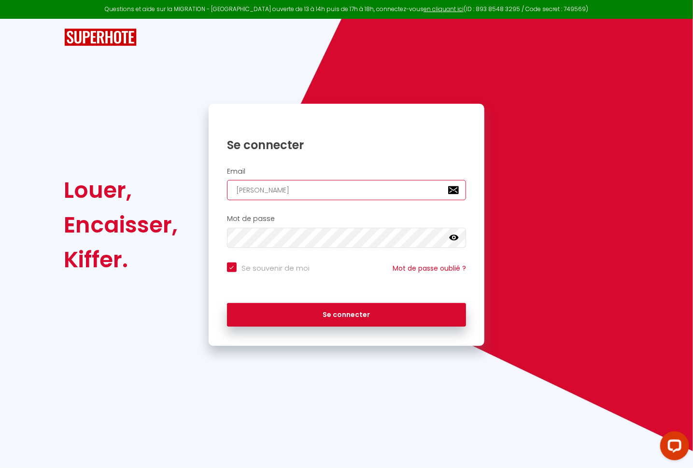
type input "[PERSON_NAME]"
checkbox input "true"
type input "[PERSON_NAME]"
checkbox input "true"
type input "[PERSON_NAME]"
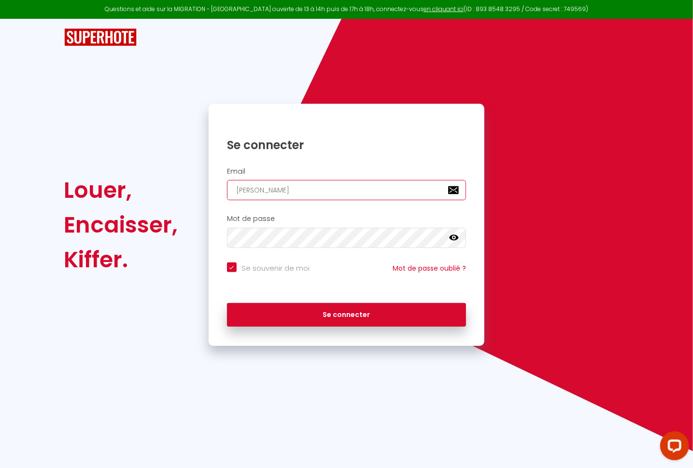
checkbox input "true"
type input "[PERSON_NAME]"
checkbox input "true"
type input "[PERSON_NAME]"
checkbox input "true"
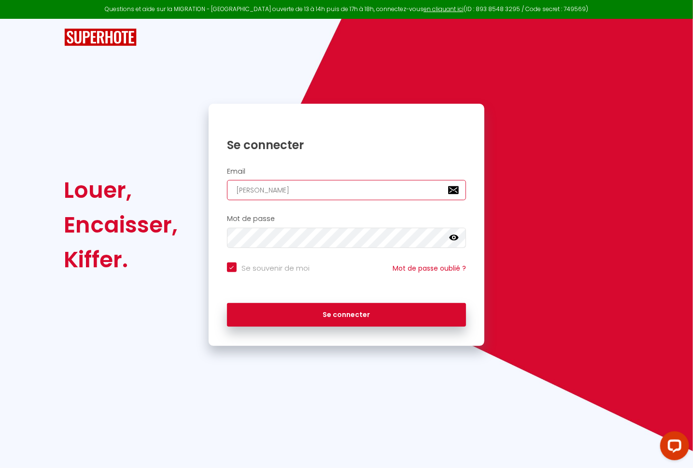
type input "[PERSON_NAME]."
checkbox input "true"
type input "[PERSON_NAME]"
checkbox input "true"
type input "[PERSON_NAME][EMAIL_ADDRESS][DOMAIN_NAME]"
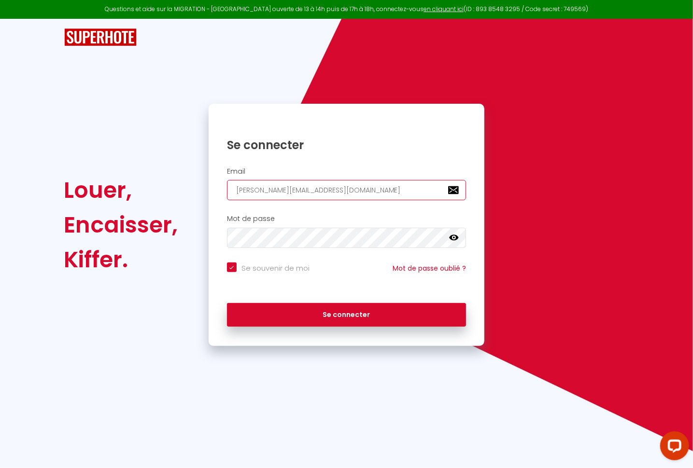
checkbox input "true"
type input "[PERSON_NAME][EMAIL_ADDRESS][DOMAIN_NAME]"
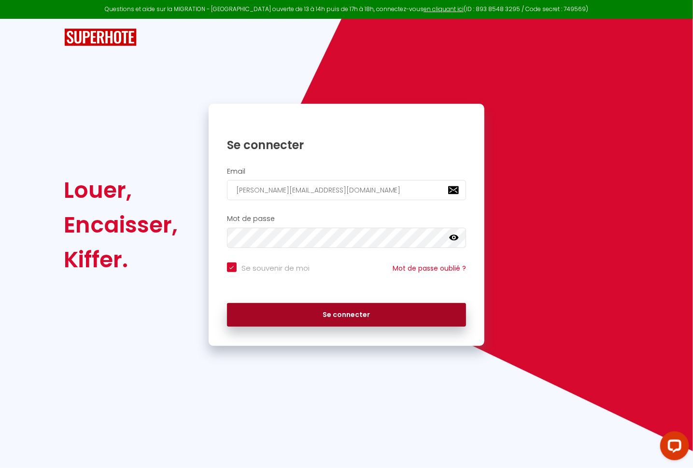
click at [298, 319] on button "Se connecter" at bounding box center [347, 315] width 240 height 24
checkbox input "true"
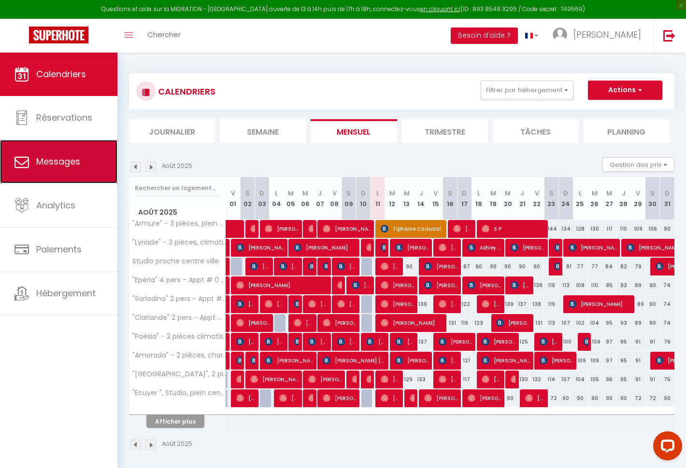
click at [61, 170] on link "Messages" at bounding box center [58, 161] width 117 height 43
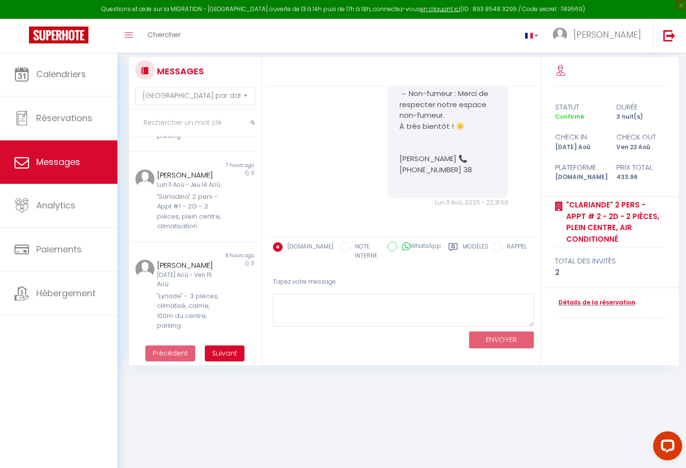
scroll to position [795, 0]
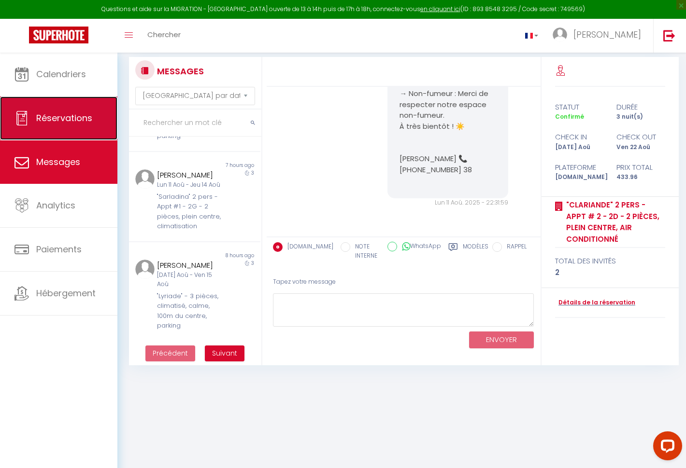
click at [64, 111] on link "Réservations" at bounding box center [58, 118] width 117 height 43
select select "not_cancelled"
select select
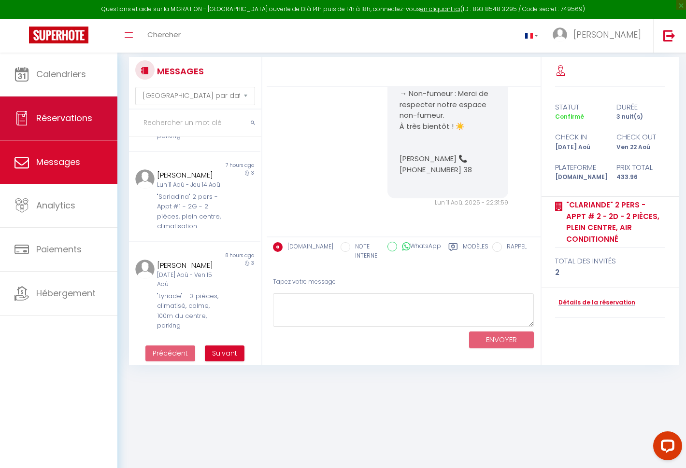
select select
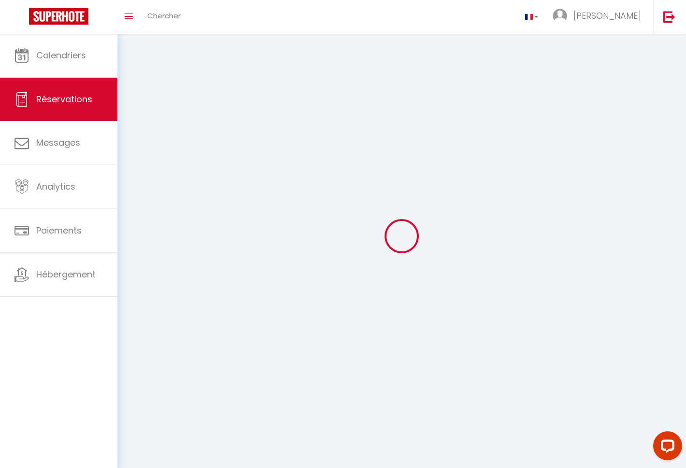
select select
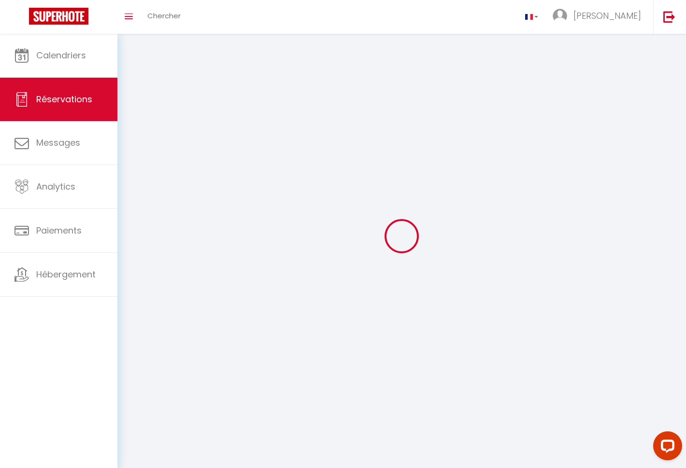
select select
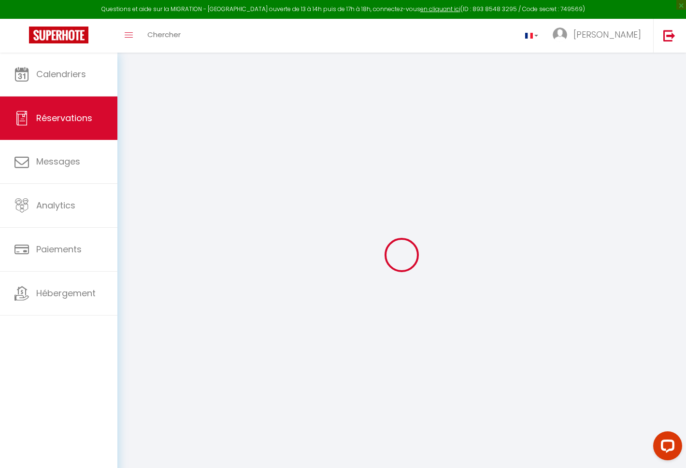
select select
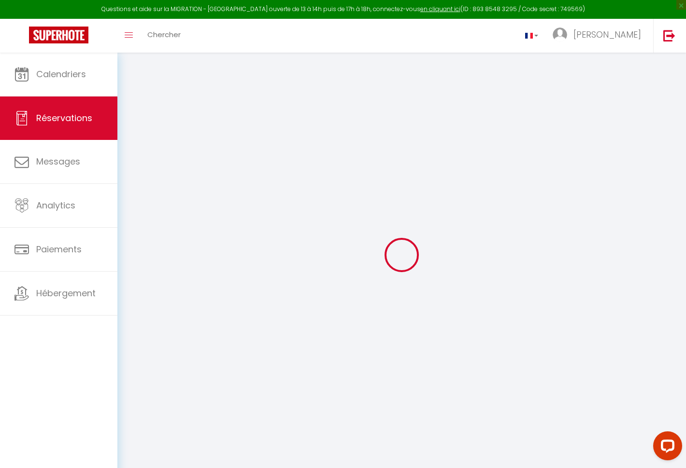
select select
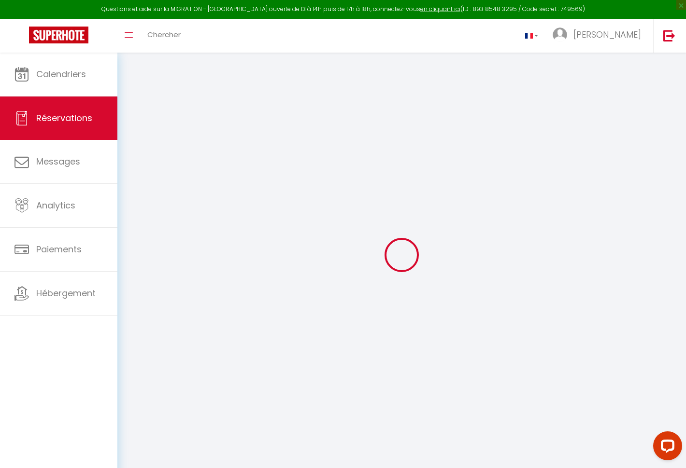
select select
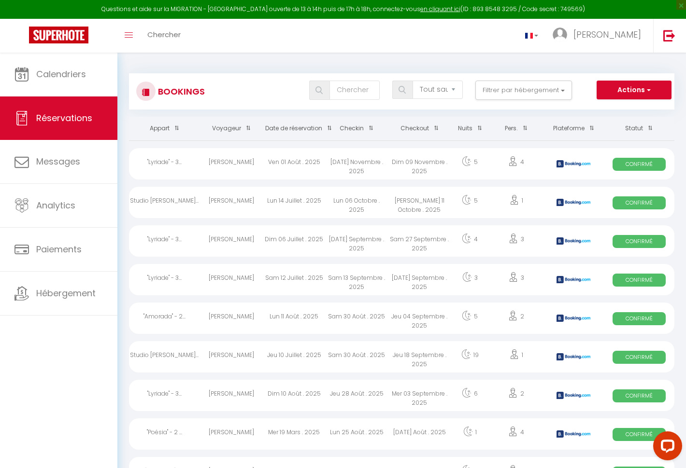
click at [276, 393] on div "Dim 10 Août . 2025" at bounding box center [294, 395] width 63 height 31
select select "OK"
select select "KO"
select select "1"
select select "0"
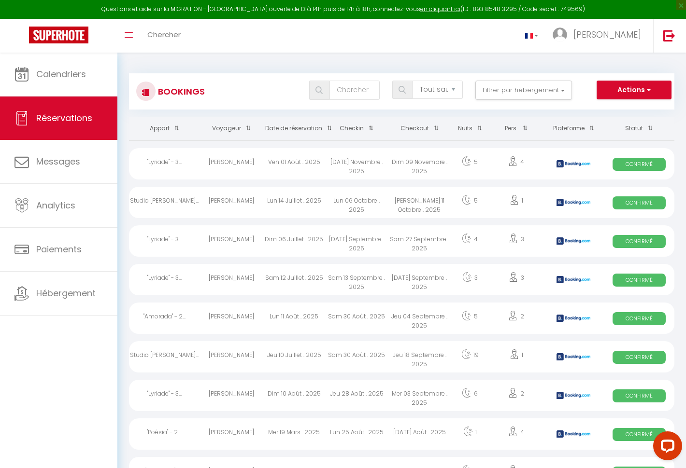
select select "1"
select select
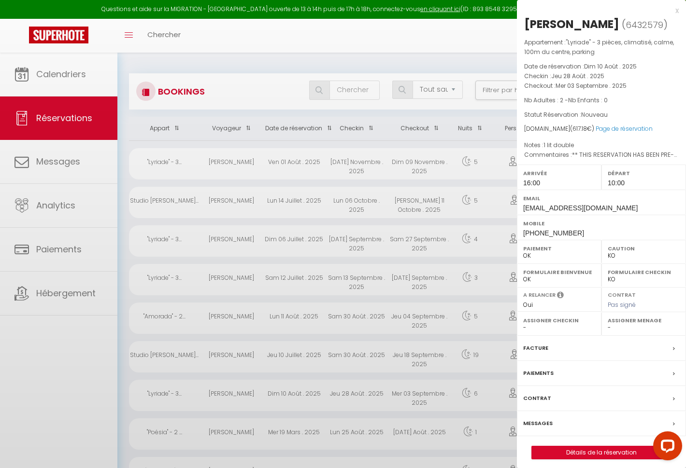
select select "41067"
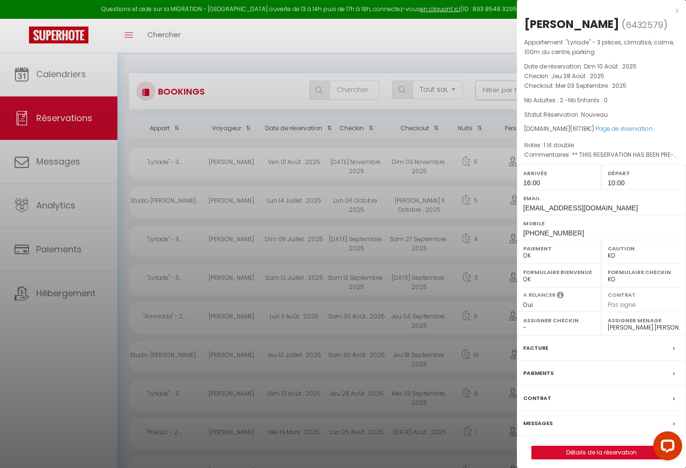
click at [644, 323] on label "Assigner Menage" at bounding box center [644, 321] width 72 height 10
click at [632, 329] on select "- [PERSON_NAME] [PERSON_NAME] [PERSON_NAME] [DATE][PERSON_NAME] SEB TEST [PERSO…" at bounding box center [644, 328] width 72 height 9
click at [116, 347] on div at bounding box center [343, 234] width 686 height 468
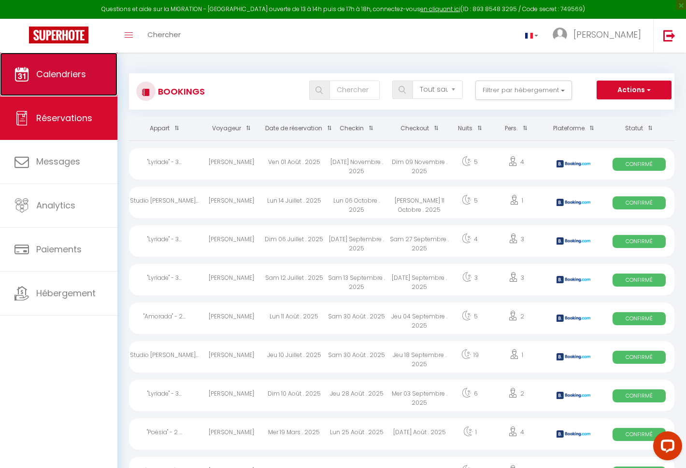
click at [65, 76] on span "Calendriers" at bounding box center [61, 74] width 50 height 12
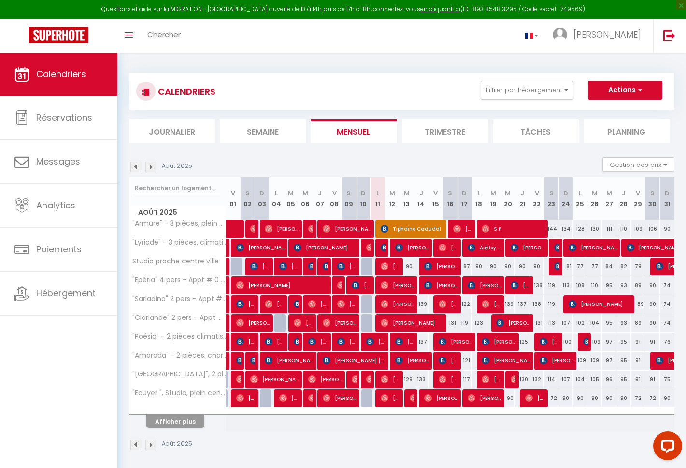
click at [152, 164] on img at bounding box center [150, 167] width 11 height 11
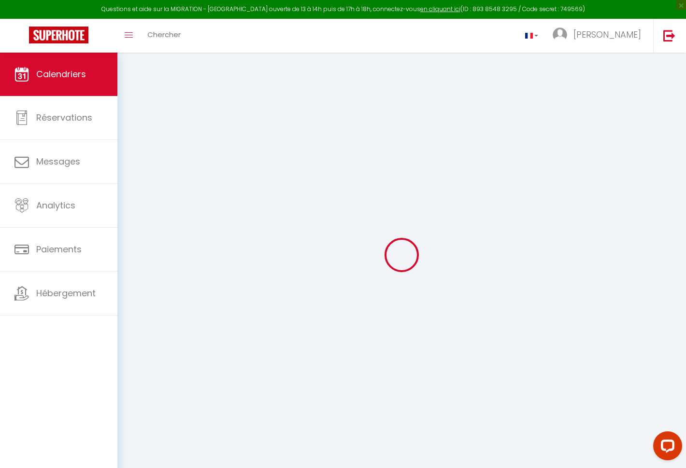
select select
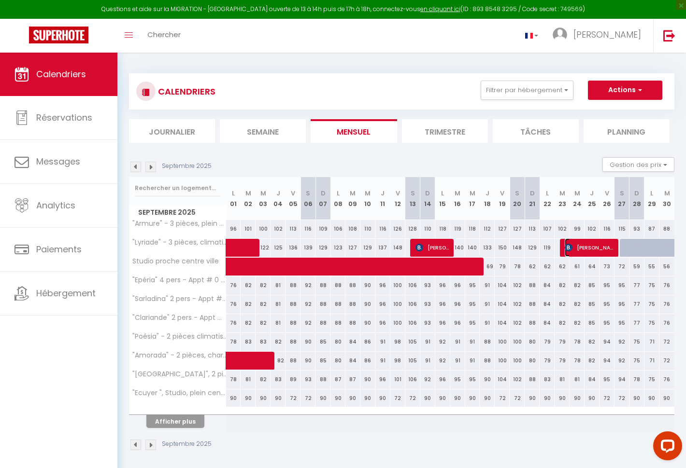
click at [598, 245] on span "[PERSON_NAME]" at bounding box center [590, 248] width 50 height 18
select select "OK"
select select "KO"
select select "0"
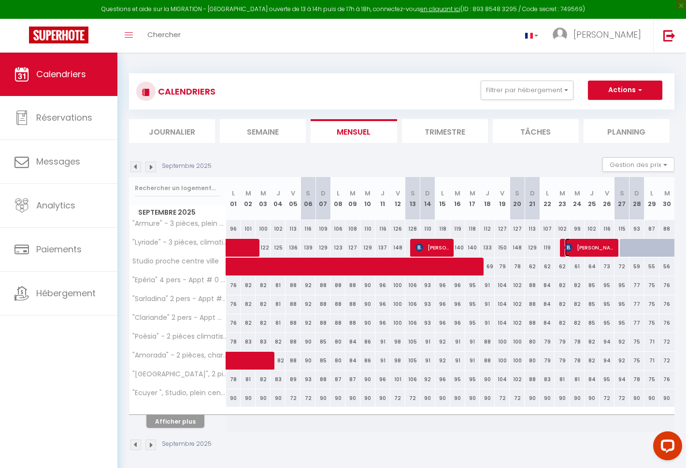
select select "1"
select select
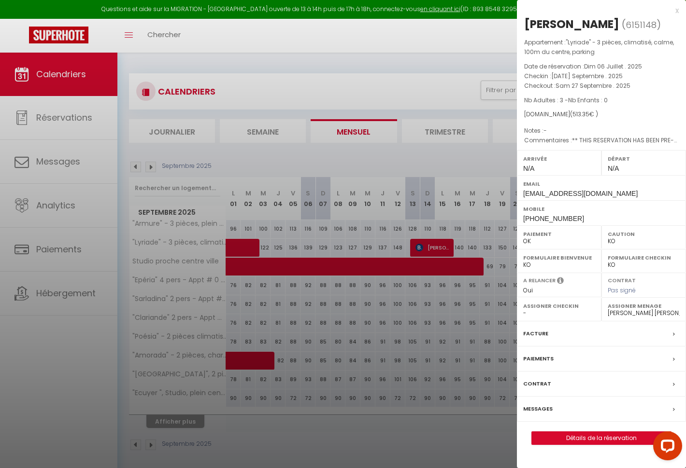
click at [638, 313] on select "- [PERSON_NAME] [PERSON_NAME] [PERSON_NAME] [DATE][PERSON_NAME] SEB TEST Céline…" at bounding box center [644, 313] width 72 height 9
click at [608, 309] on select "- [PERSON_NAME] [PERSON_NAME] [PERSON_NAME] [DATE][PERSON_NAME] SEB TEST Céline…" at bounding box center [644, 313] width 72 height 9
click at [677, 11] on div "x" at bounding box center [598, 11] width 162 height 12
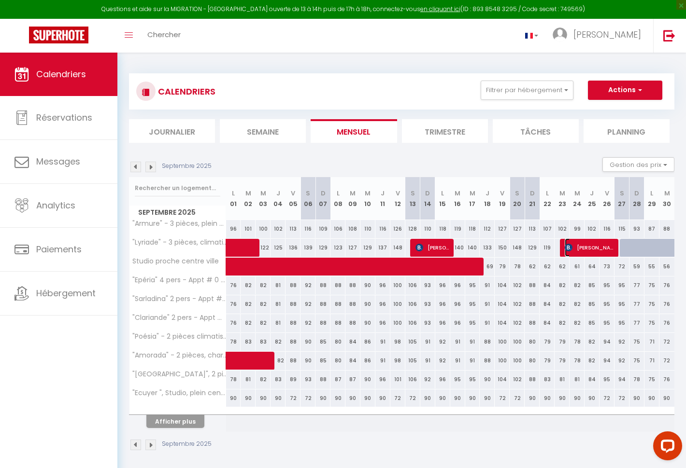
click at [575, 247] on span "[PERSON_NAME]" at bounding box center [590, 248] width 50 height 18
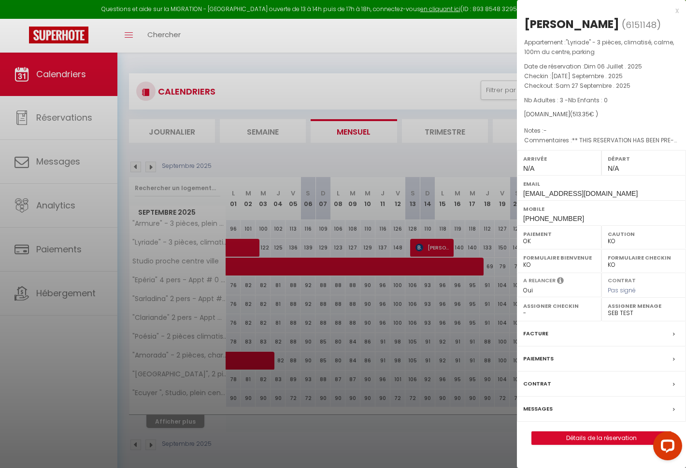
click at [617, 309] on label "Assigner Menage" at bounding box center [644, 306] width 72 height 10
click at [630, 314] on select "- [PERSON_NAME] [PERSON_NAME] [PERSON_NAME] [DATE][PERSON_NAME] SEB TEST Céline…" at bounding box center [644, 313] width 72 height 9
click at [608, 309] on select "- [PERSON_NAME] [PERSON_NAME] [PERSON_NAME] [DATE][PERSON_NAME] SEB TEST Céline…" at bounding box center [644, 313] width 72 height 9
click at [624, 310] on select "- [PERSON_NAME] [PERSON_NAME] [PERSON_NAME] [DATE][PERSON_NAME] SEB TEST Céline…" at bounding box center [644, 313] width 72 height 9
click at [461, 153] on div at bounding box center [343, 234] width 686 height 468
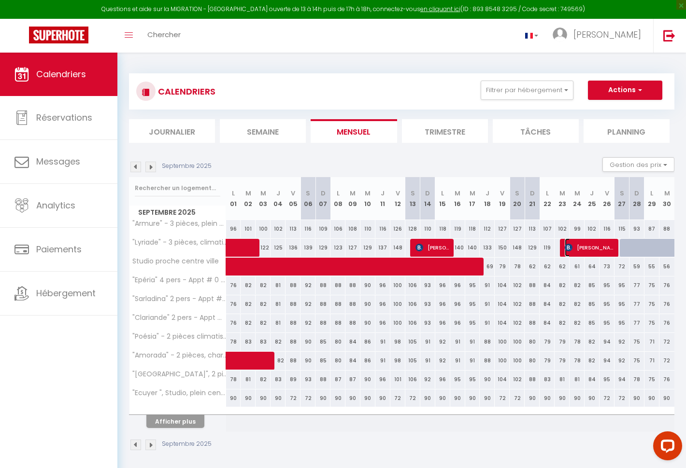
click at [590, 247] on span "[PERSON_NAME]" at bounding box center [590, 248] width 50 height 18
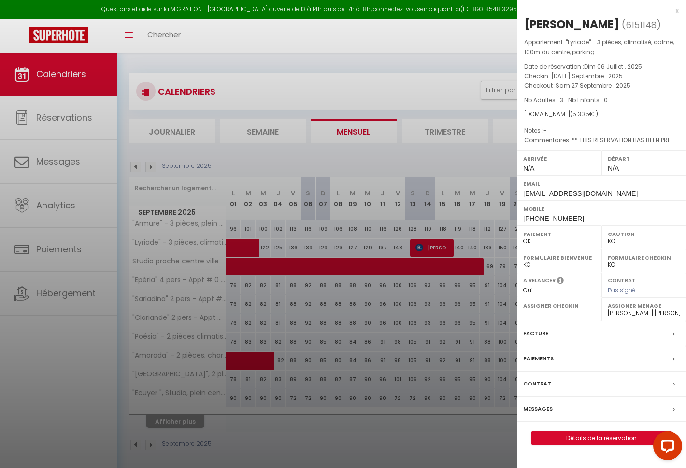
click at [638, 315] on select "- [PERSON_NAME] [PERSON_NAME] [PERSON_NAME] [DATE][PERSON_NAME] SEB TEST Céline…" at bounding box center [644, 313] width 72 height 9
select select "42763"
click at [608, 309] on select "- [PERSON_NAME] [PERSON_NAME] [PERSON_NAME] [DATE][PERSON_NAME] SEB TEST Céline…" at bounding box center [644, 313] width 72 height 9
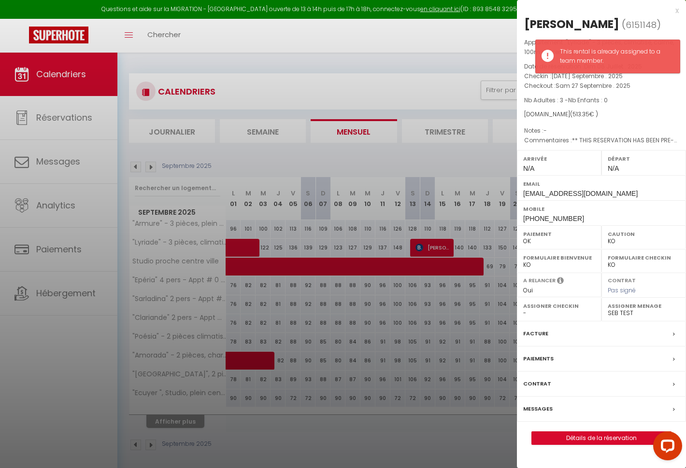
click at [468, 150] on div at bounding box center [343, 234] width 686 height 468
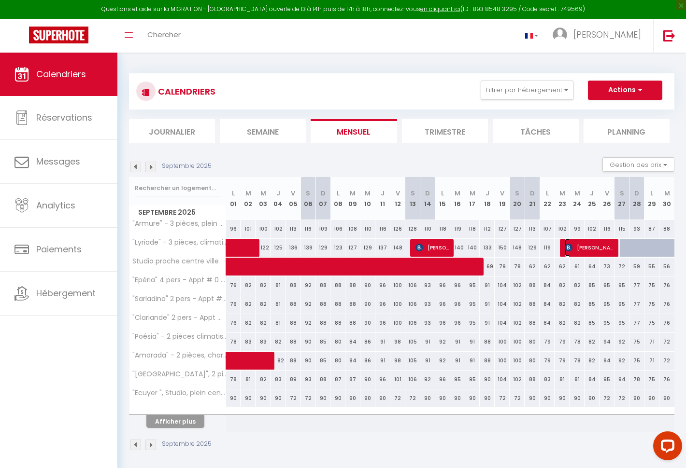
click at [587, 246] on span "[PERSON_NAME]" at bounding box center [590, 248] width 50 height 18
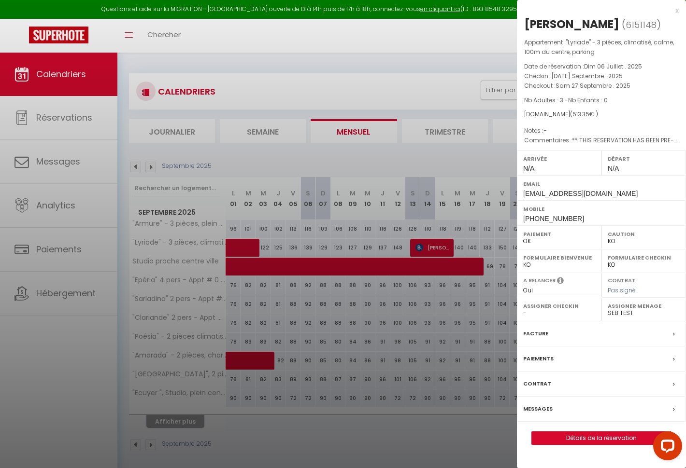
click at [355, 50] on div at bounding box center [343, 234] width 686 height 468
